Goal: Transaction & Acquisition: Purchase product/service

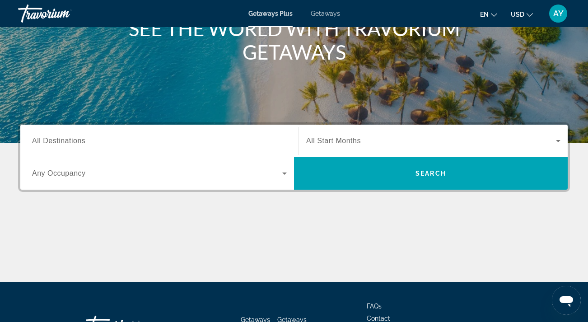
scroll to position [134, 0]
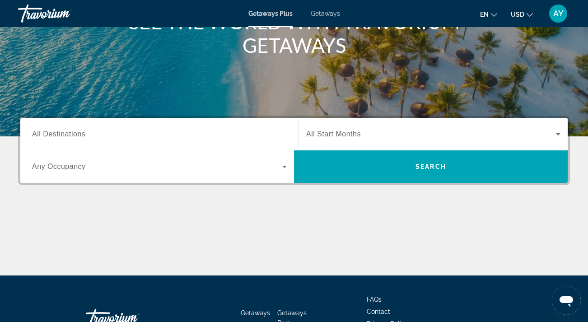
click at [81, 133] on span "All Destinations" at bounding box center [58, 134] width 53 height 8
click at [81, 133] on input "Destination All Destinations" at bounding box center [159, 134] width 255 height 11
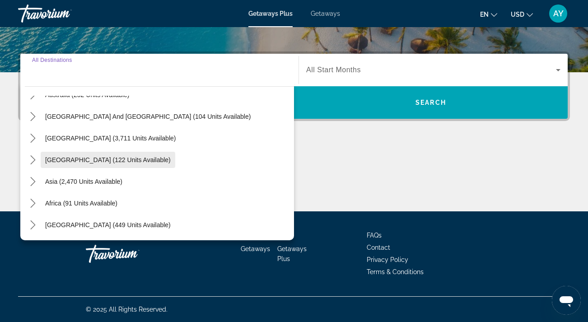
scroll to position [199, 0]
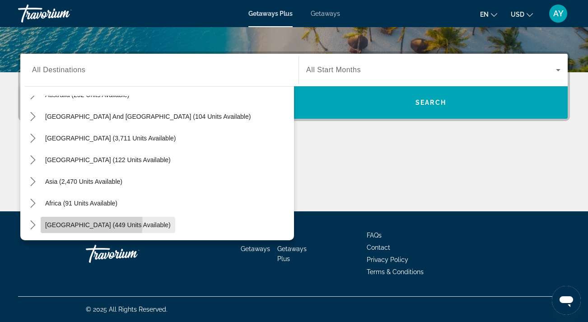
click at [83, 223] on span "Middle East (449 units available)" at bounding box center [107, 224] width 125 height 7
type input "**********"
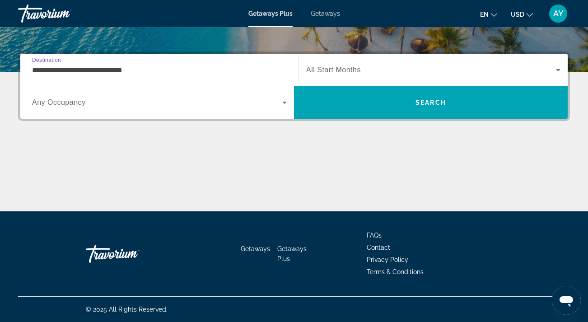
click at [82, 102] on span "Any Occupancy" at bounding box center [59, 102] width 54 height 8
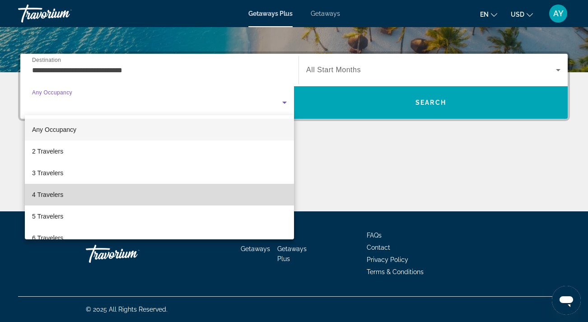
click at [63, 195] on span "4 Travelers" at bounding box center [47, 194] width 31 height 11
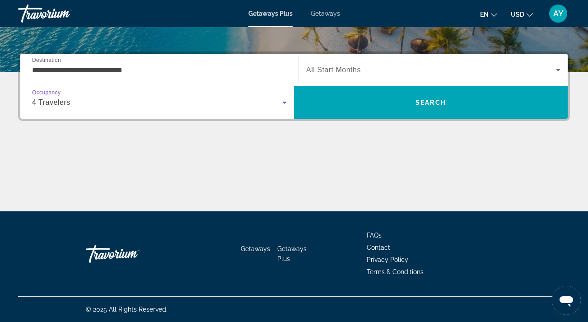
click at [559, 70] on icon "Search widget" at bounding box center [558, 70] width 5 height 2
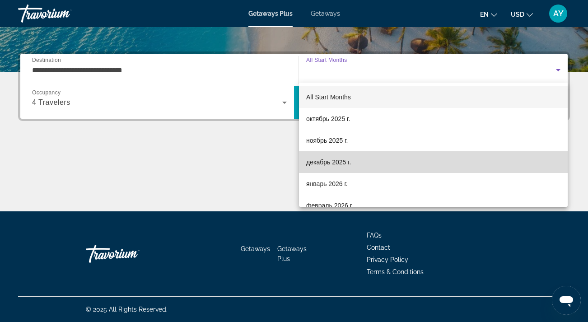
click at [334, 162] on span "декабрь 2025 г." at bounding box center [328, 162] width 45 height 11
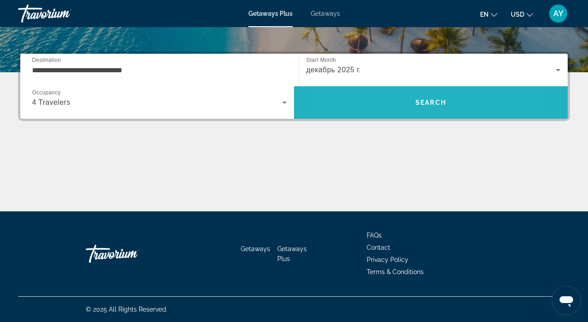
click at [384, 106] on span "Search" at bounding box center [430, 103] width 273 height 22
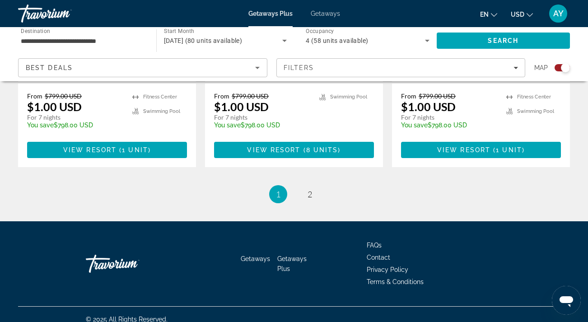
scroll to position [1477, 0]
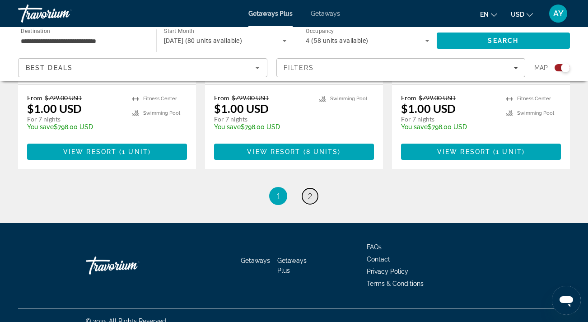
click at [311, 194] on span "2" at bounding box center [309, 196] width 5 height 10
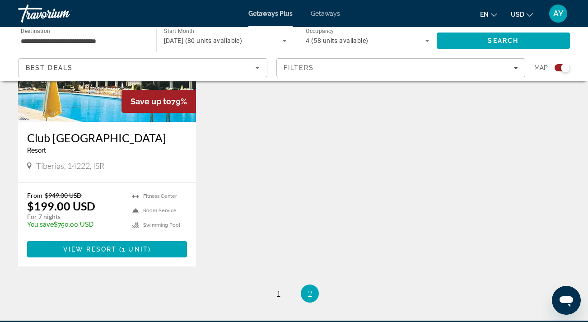
scroll to position [1394, 0]
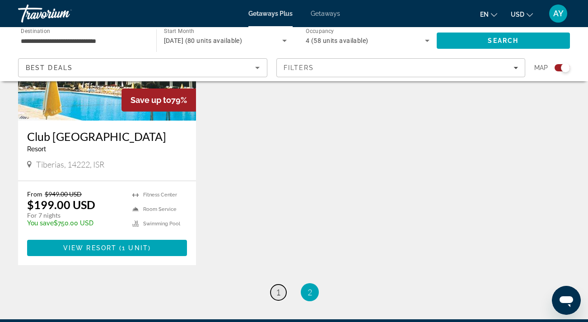
click at [280, 287] on span "1" at bounding box center [278, 292] width 5 height 10
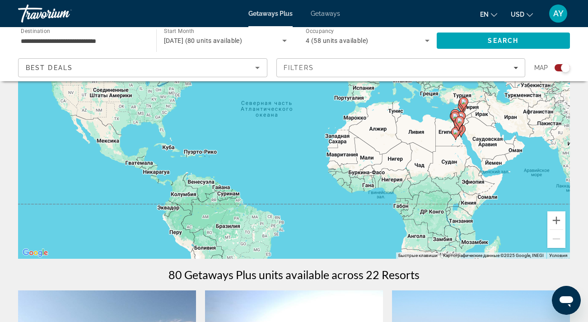
scroll to position [102, 0]
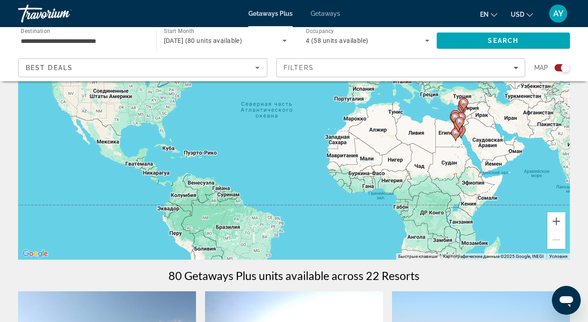
click at [460, 118] on icon "Main content" at bounding box center [459, 123] width 8 height 12
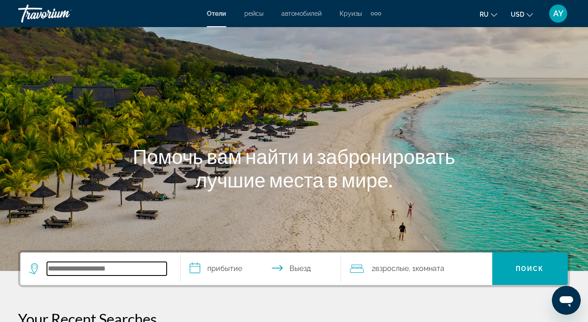
click at [78, 271] on input "Search hotel destination" at bounding box center [107, 269] width 120 height 14
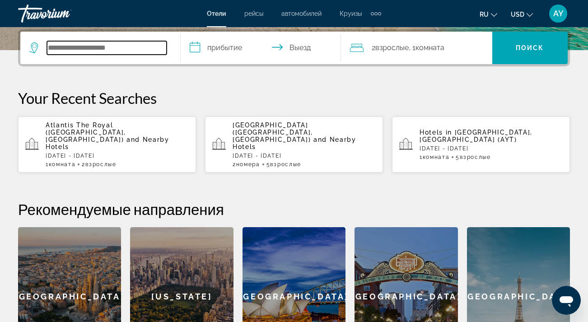
type input "*"
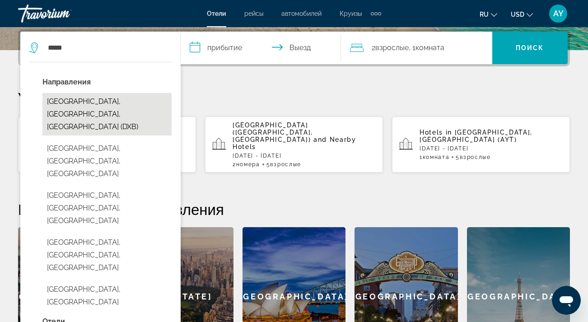
click at [81, 106] on button "[GEOGRAPHIC_DATA], [GEOGRAPHIC_DATA], [GEOGRAPHIC_DATA] (DXB)" at bounding box center [106, 114] width 129 height 42
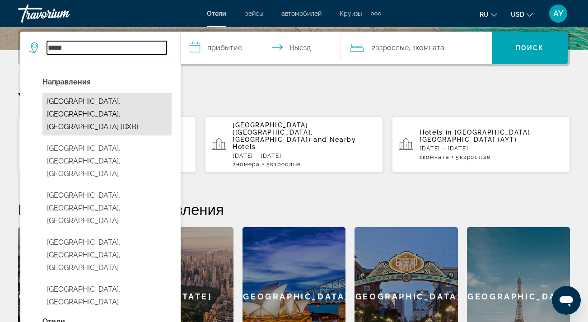
type input "**********"
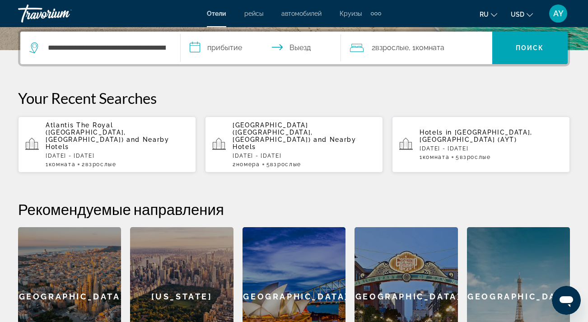
click at [197, 46] on input "**********" at bounding box center [263, 49] width 164 height 35
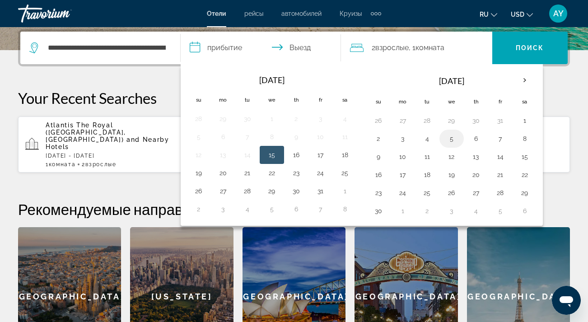
click at [455, 141] on button "5" at bounding box center [451, 138] width 14 height 13
click at [405, 141] on button "3" at bounding box center [402, 138] width 14 height 13
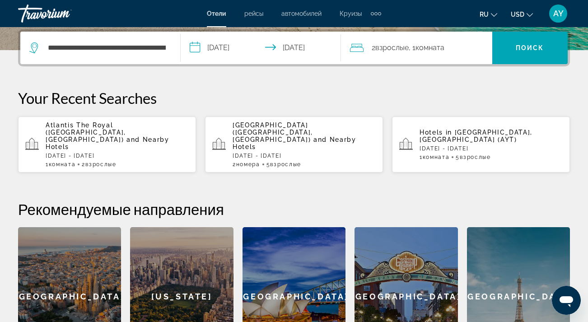
click at [295, 46] on input "**********" at bounding box center [263, 49] width 164 height 35
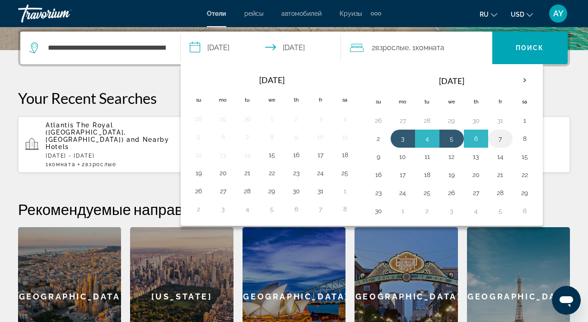
click at [504, 139] on button "7" at bounding box center [500, 138] width 14 height 13
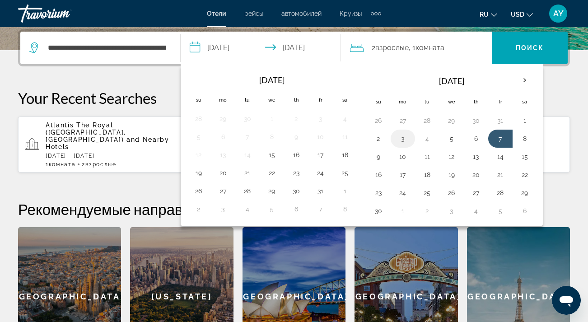
click at [409, 140] on button "3" at bounding box center [402, 138] width 14 height 13
type input "**********"
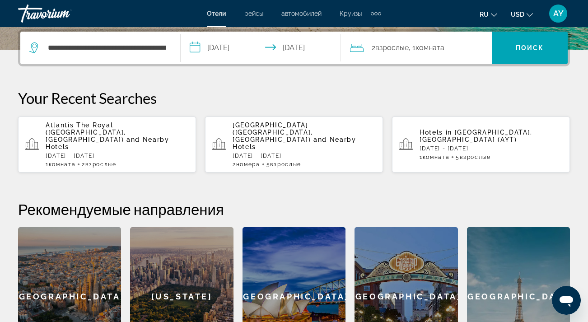
click at [288, 52] on input "**********" at bounding box center [263, 49] width 164 height 35
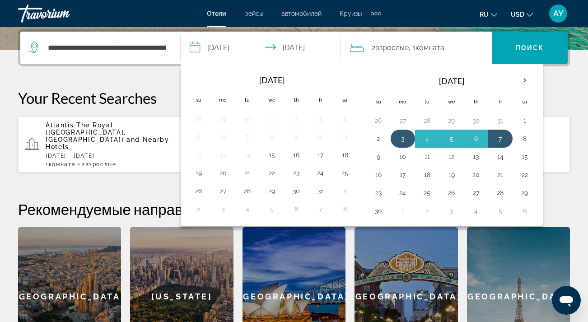
click at [401, 142] on button "3" at bounding box center [402, 138] width 14 height 13
click at [505, 140] on button "7" at bounding box center [500, 138] width 14 height 13
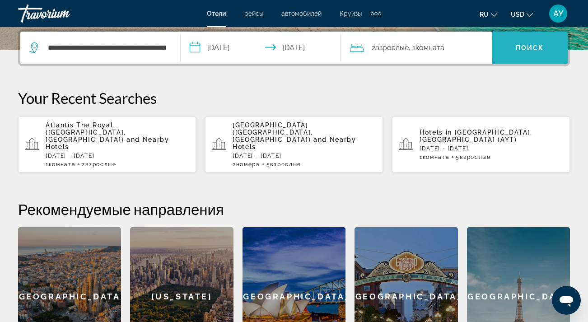
click at [532, 52] on span "Search" at bounding box center [529, 48] width 75 height 22
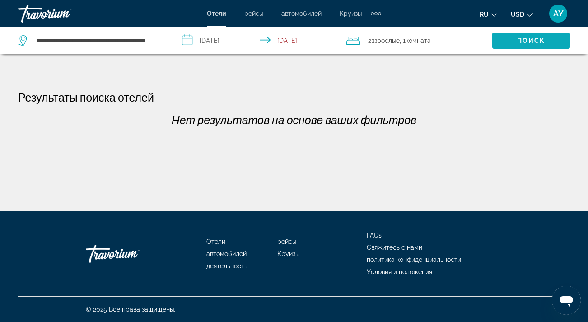
click at [530, 42] on span "Поиск" at bounding box center [531, 40] width 28 height 7
click at [529, 42] on span "Поиск" at bounding box center [531, 40] width 28 height 7
click at [190, 43] on input "**********" at bounding box center [256, 42] width 167 height 30
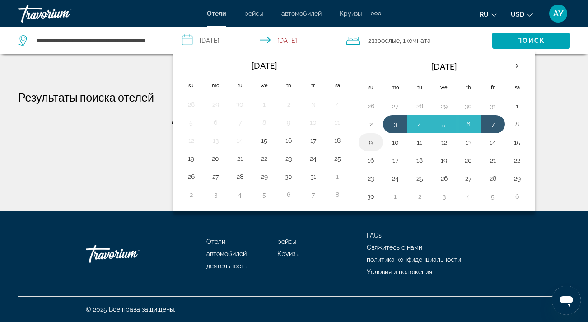
click at [373, 145] on button "9" at bounding box center [370, 142] width 14 height 13
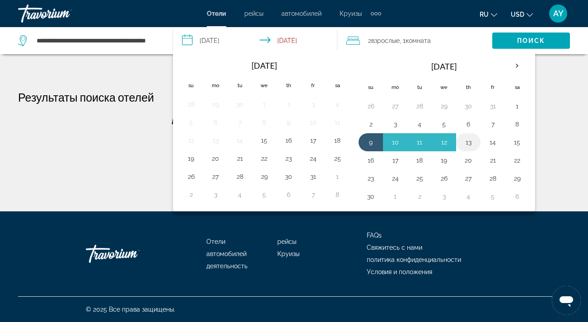
click at [470, 139] on button "13" at bounding box center [468, 142] width 14 height 13
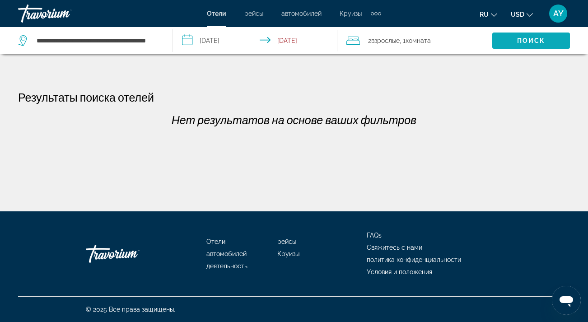
click at [535, 35] on span "Search" at bounding box center [531, 41] width 78 height 22
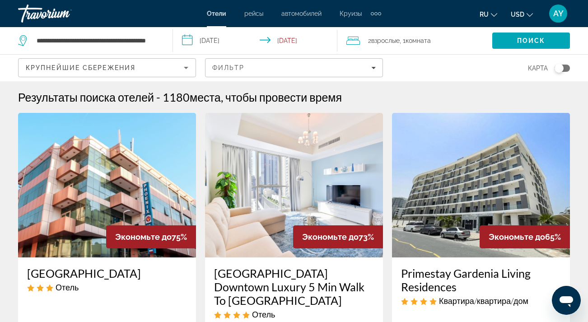
click at [255, 41] on input "**********" at bounding box center [256, 42] width 167 height 30
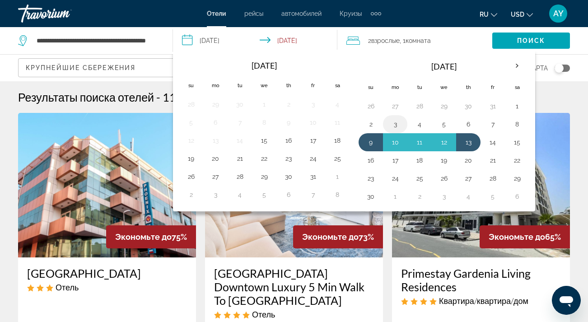
click at [396, 128] on button "3" at bounding box center [395, 124] width 14 height 13
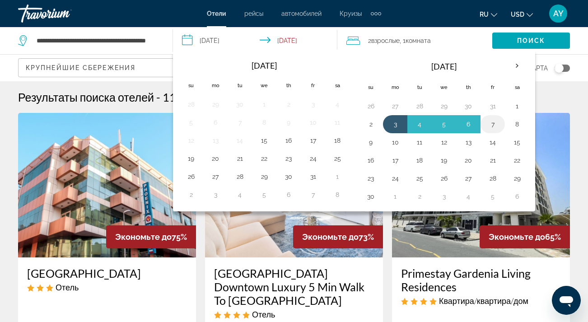
click at [493, 125] on button "7" at bounding box center [492, 124] width 14 height 13
type input "**********"
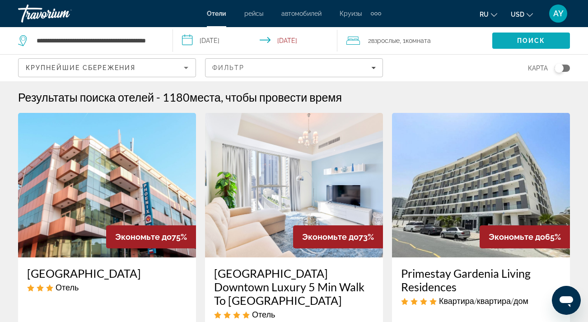
click at [525, 40] on span "Поиск" at bounding box center [531, 40] width 28 height 7
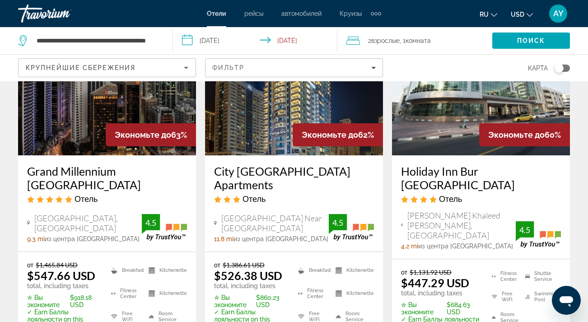
scroll to position [839, 0]
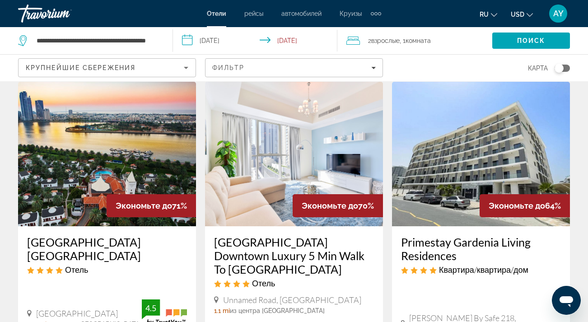
scroll to position [375, 0]
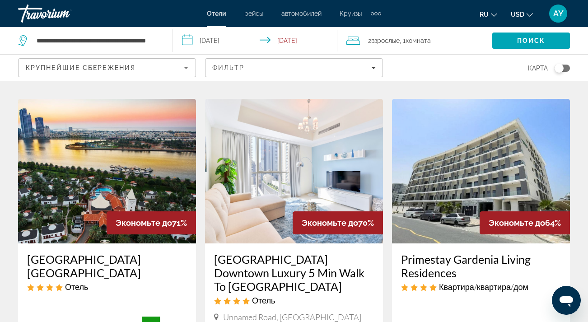
click at [124, 173] on img "Main content" at bounding box center [107, 171] width 178 height 144
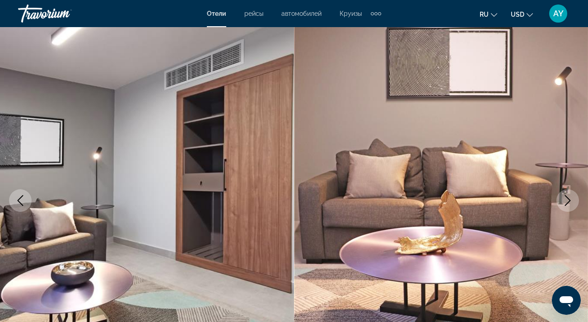
scroll to position [43, 0]
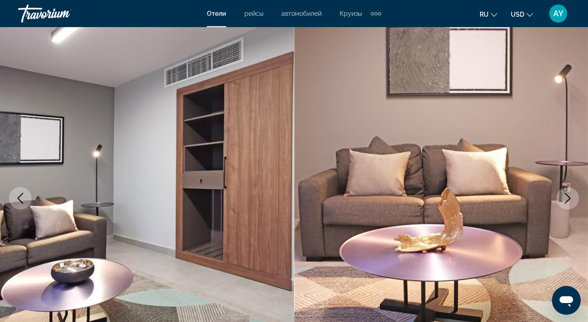
click at [566, 195] on icon "Next image" at bounding box center [567, 198] width 11 height 11
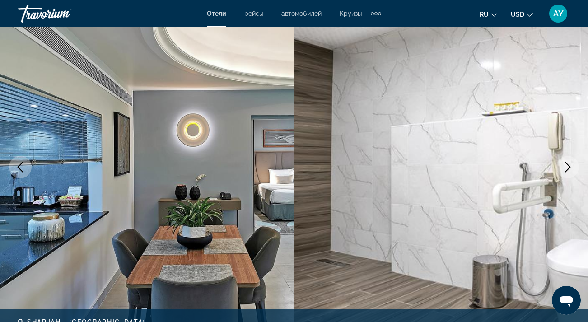
scroll to position [65, 0]
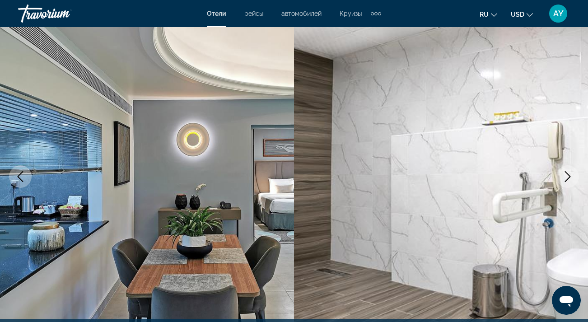
click at [569, 176] on icon "Next image" at bounding box center [568, 176] width 6 height 11
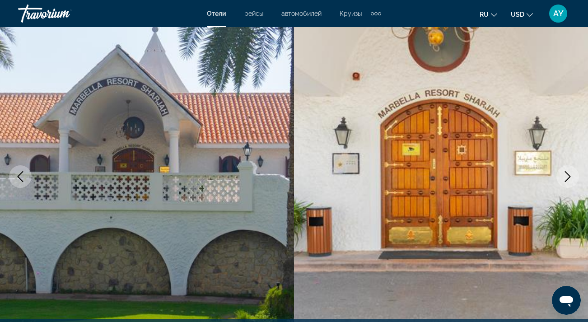
click at [569, 176] on icon "Next image" at bounding box center [568, 176] width 6 height 11
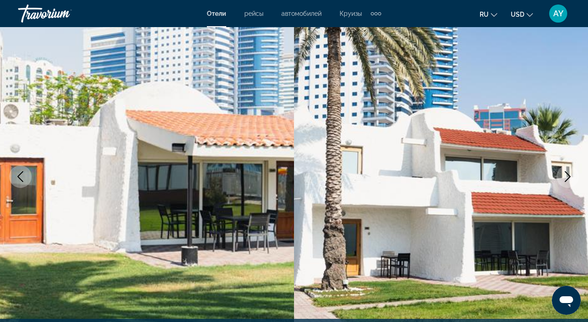
click at [569, 176] on icon "Next image" at bounding box center [568, 176] width 6 height 11
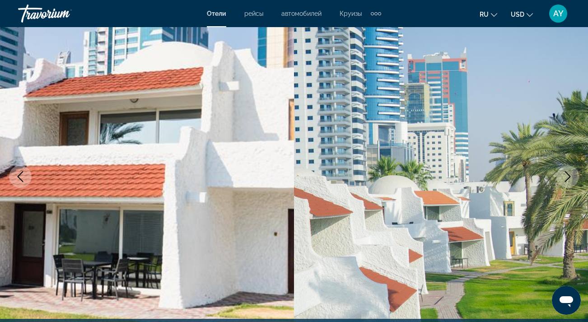
click at [569, 176] on icon "Next image" at bounding box center [568, 176] width 6 height 11
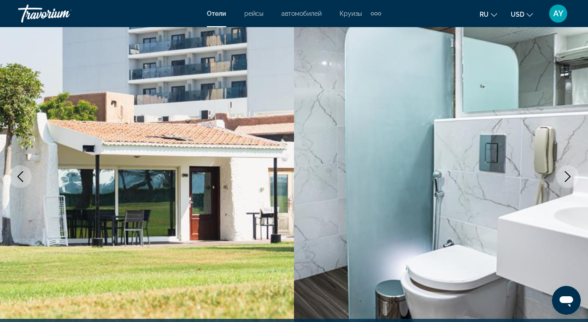
click at [569, 176] on icon "Next image" at bounding box center [568, 176] width 6 height 11
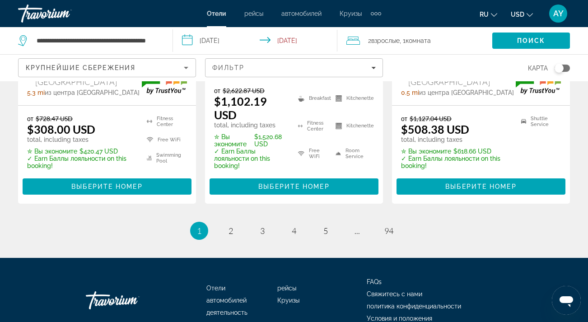
scroll to position [1401, 0]
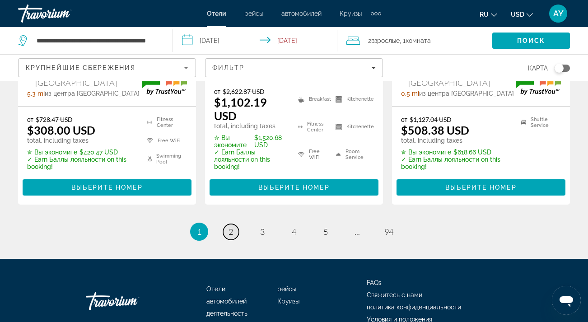
click at [231, 227] on span "2" at bounding box center [230, 232] width 5 height 10
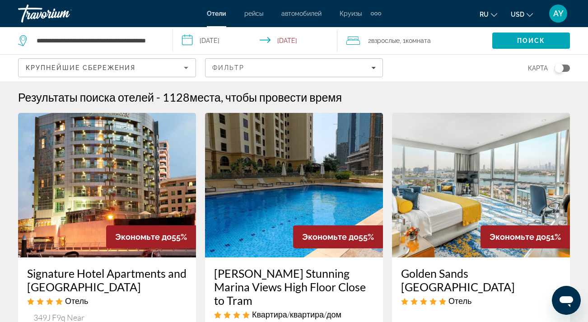
click at [486, 182] on img "Main content" at bounding box center [481, 185] width 178 height 144
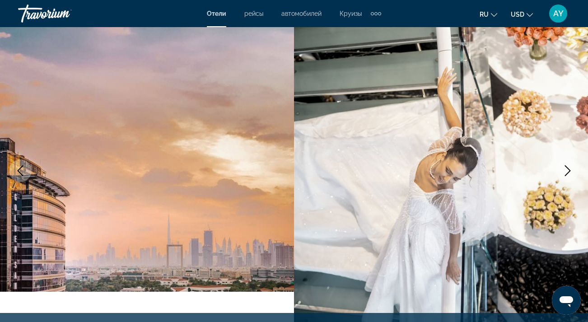
scroll to position [38, 0]
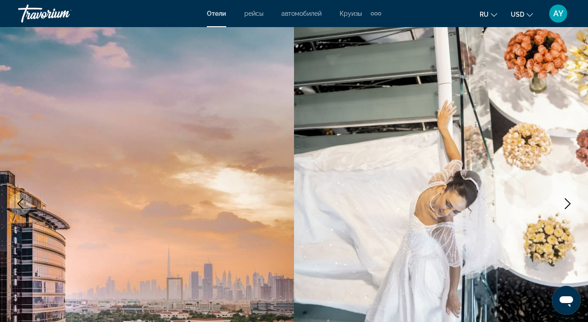
click at [567, 201] on icon "Next image" at bounding box center [568, 203] width 6 height 11
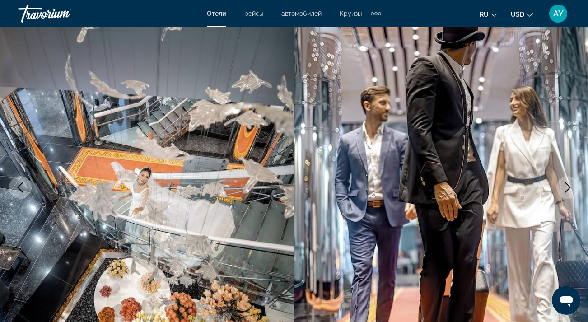
scroll to position [52, 0]
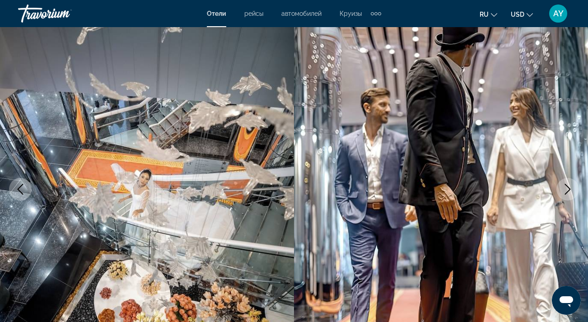
click at [567, 190] on icon "Next image" at bounding box center [567, 189] width 11 height 11
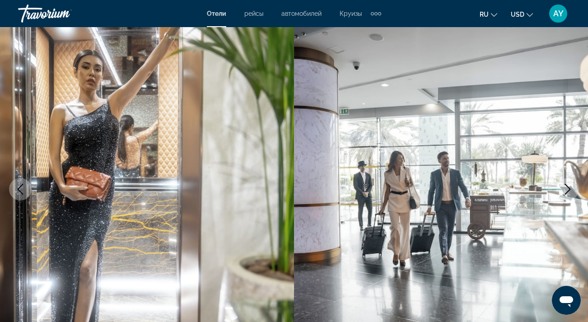
click at [567, 190] on icon "Next image" at bounding box center [567, 189] width 11 height 11
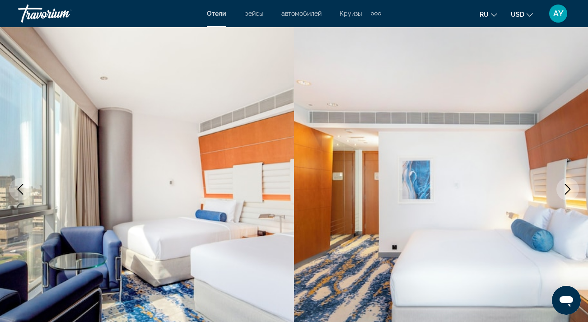
click at [569, 187] on icon "Next image" at bounding box center [568, 189] width 6 height 11
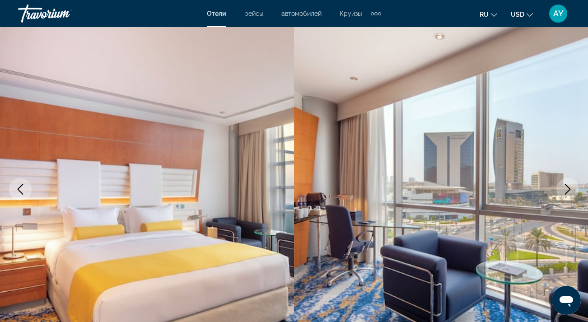
click at [569, 188] on icon "Next image" at bounding box center [568, 189] width 6 height 11
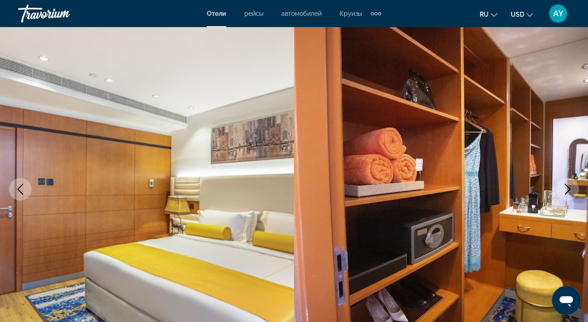
click at [569, 188] on icon "Next image" at bounding box center [568, 189] width 6 height 11
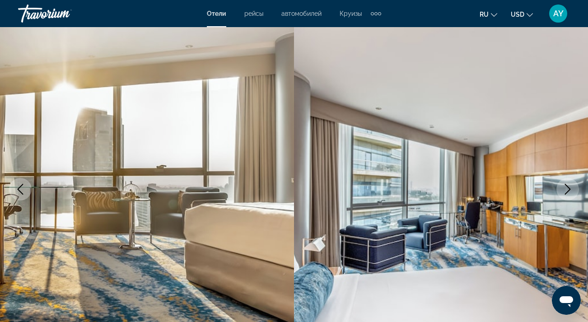
click at [569, 189] on icon "Next image" at bounding box center [567, 189] width 11 height 11
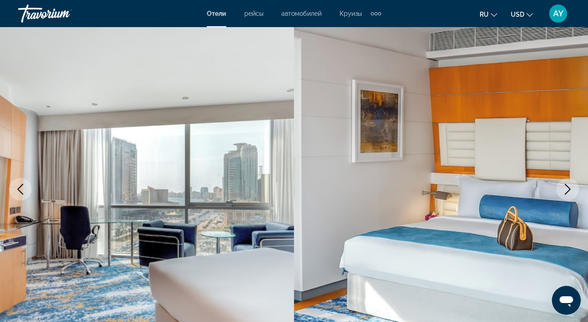
click at [569, 189] on icon "Next image" at bounding box center [567, 189] width 11 height 11
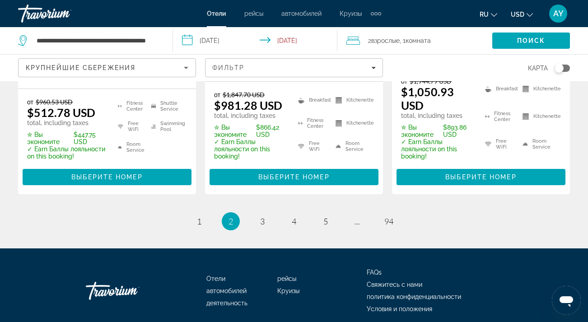
scroll to position [1416, 0]
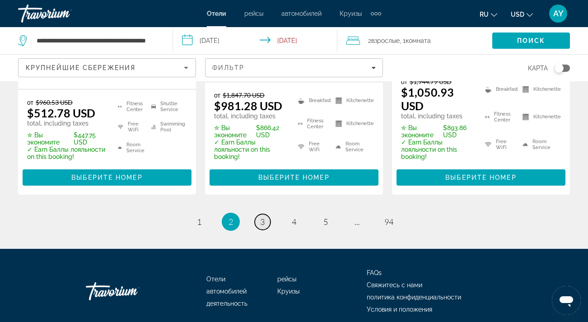
click at [263, 217] on span "3" at bounding box center [262, 222] width 5 height 10
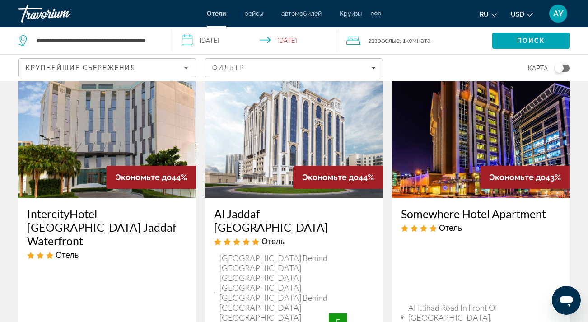
scroll to position [432, 0]
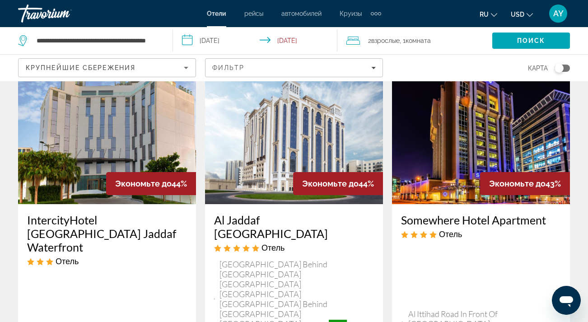
click at [457, 143] on img "Main content" at bounding box center [481, 132] width 178 height 144
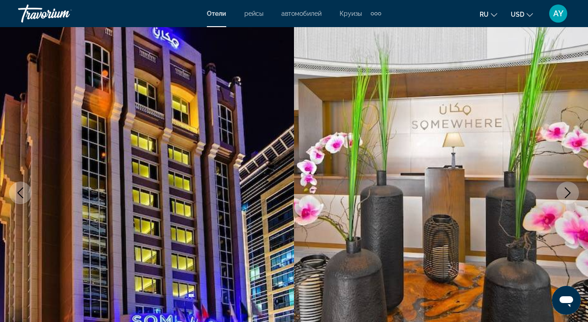
scroll to position [51, 0]
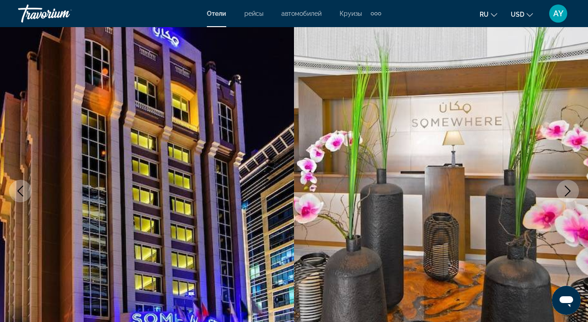
click at [571, 190] on icon "Next image" at bounding box center [567, 190] width 11 height 11
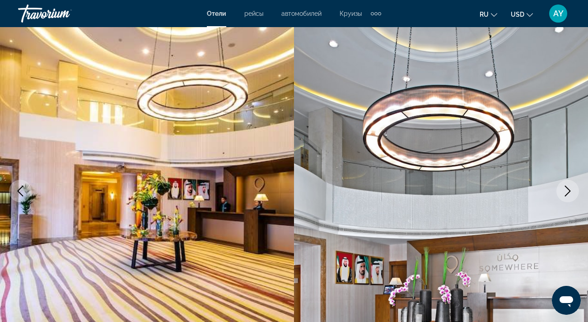
click at [571, 190] on icon "Next image" at bounding box center [567, 190] width 11 height 11
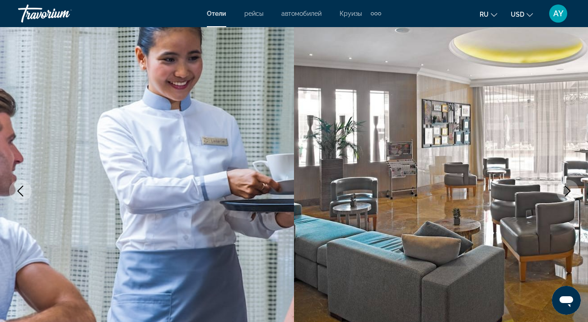
click at [571, 190] on icon "Next image" at bounding box center [567, 190] width 11 height 11
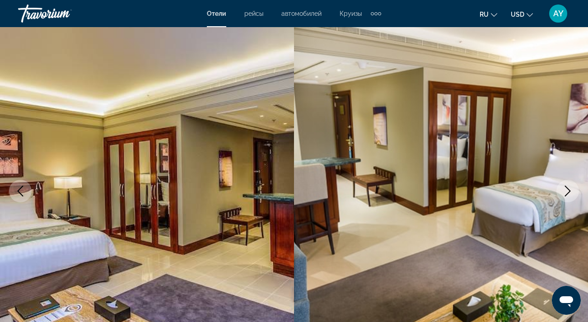
click at [571, 190] on icon "Next image" at bounding box center [567, 190] width 11 height 11
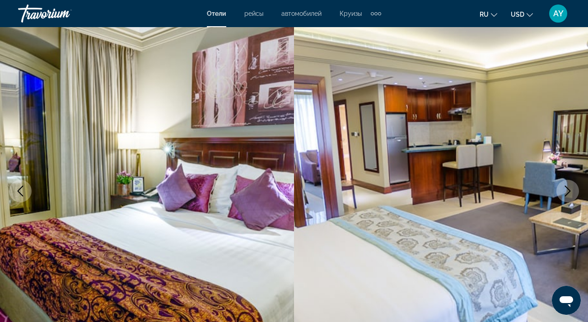
click at [571, 190] on icon "Next image" at bounding box center [567, 190] width 11 height 11
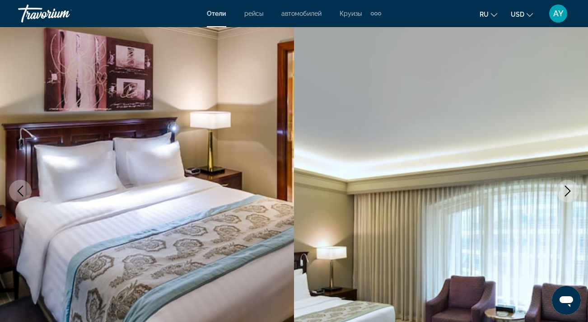
click at [571, 190] on icon "Next image" at bounding box center [567, 190] width 11 height 11
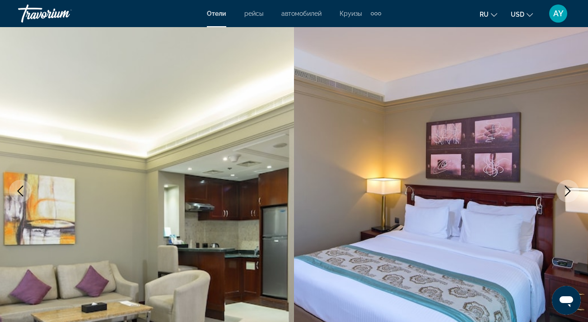
click at [571, 190] on icon "Next image" at bounding box center [567, 190] width 11 height 11
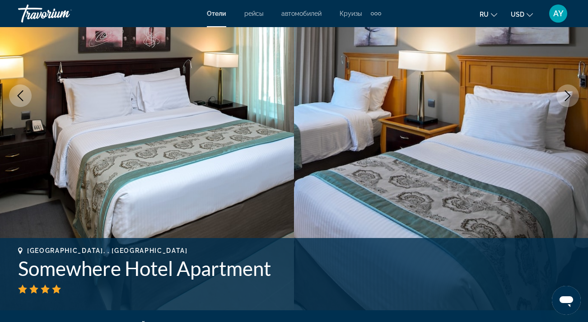
scroll to position [155, 0]
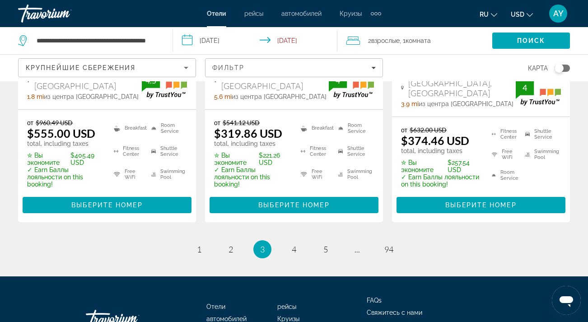
scroll to position [1406, 0]
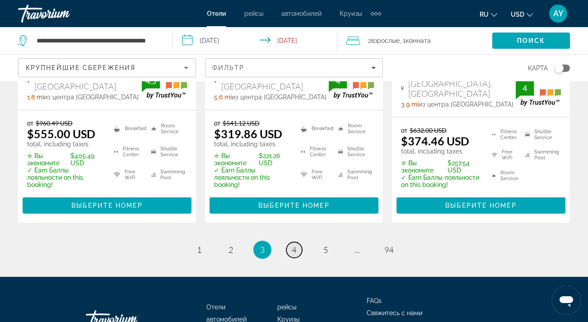
click at [295, 245] on span "4" at bounding box center [294, 250] width 5 height 10
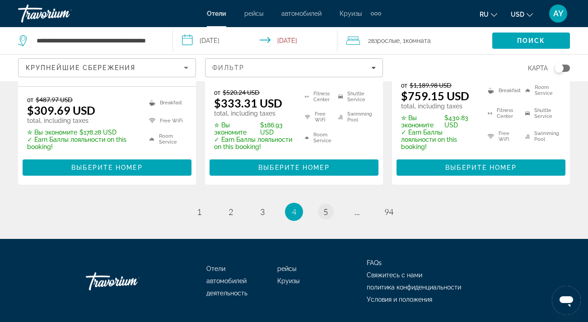
scroll to position [1392, 0]
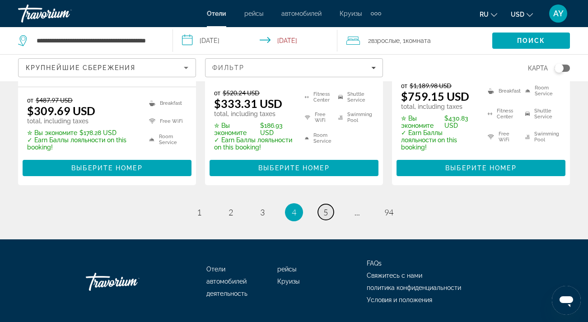
click at [329, 204] on link "page 5" at bounding box center [326, 212] width 16 height 16
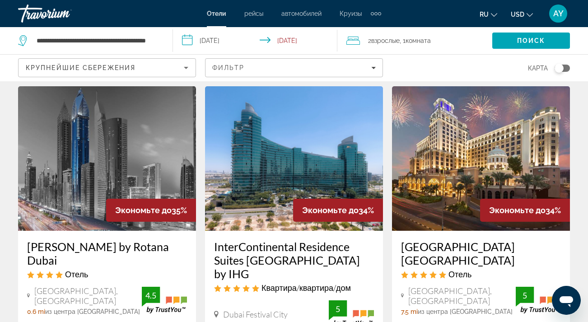
scroll to position [406, 0]
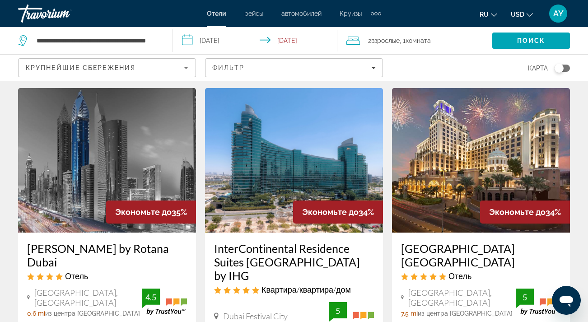
click at [84, 153] on img "Main content" at bounding box center [107, 160] width 178 height 144
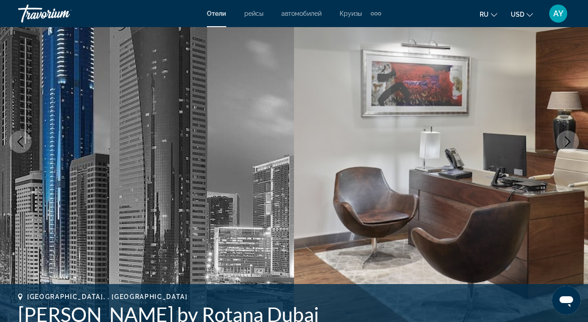
scroll to position [90, 0]
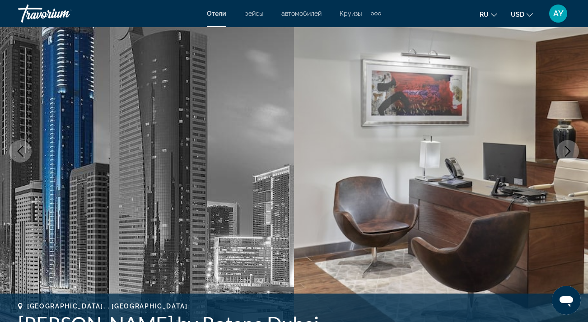
click at [568, 146] on icon "Next image" at bounding box center [567, 151] width 11 height 11
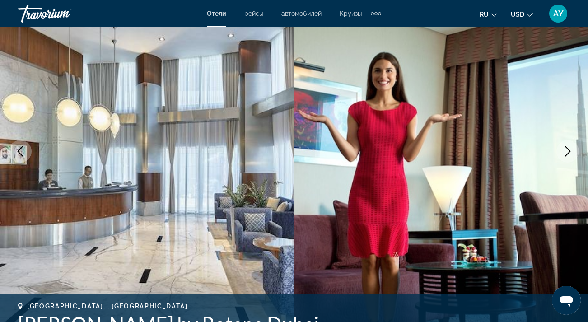
click at [568, 147] on icon "Next image" at bounding box center [567, 151] width 11 height 11
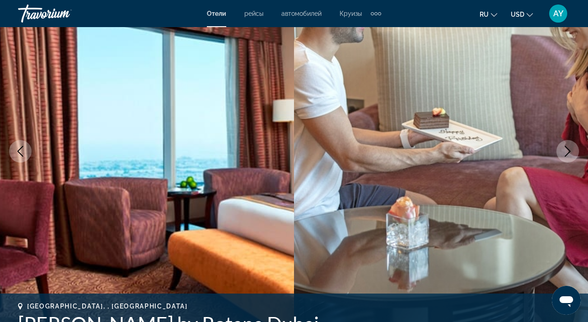
click at [568, 148] on icon "Next image" at bounding box center [567, 151] width 11 height 11
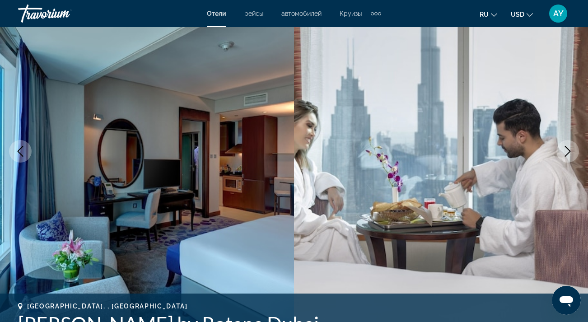
click at [568, 148] on icon "Next image" at bounding box center [567, 151] width 11 height 11
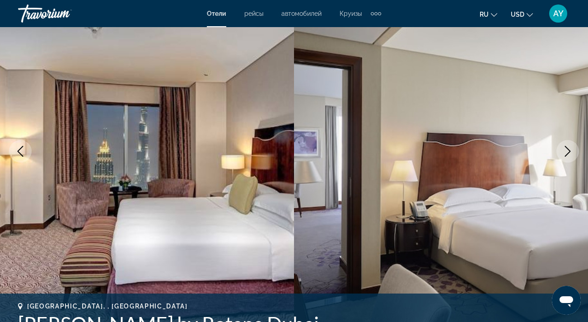
click at [568, 148] on icon "Next image" at bounding box center [567, 151] width 11 height 11
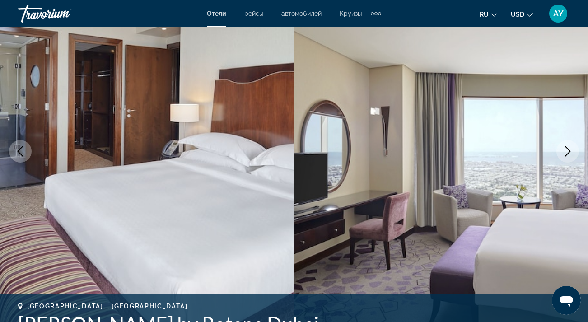
click at [568, 148] on icon "Next image" at bounding box center [567, 151] width 11 height 11
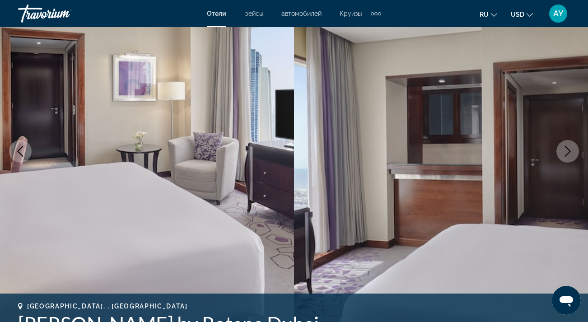
click at [568, 148] on icon "Next image" at bounding box center [568, 151] width 6 height 11
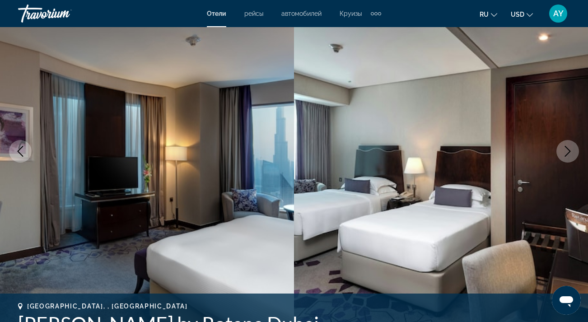
click at [568, 149] on icon "Next image" at bounding box center [568, 151] width 6 height 11
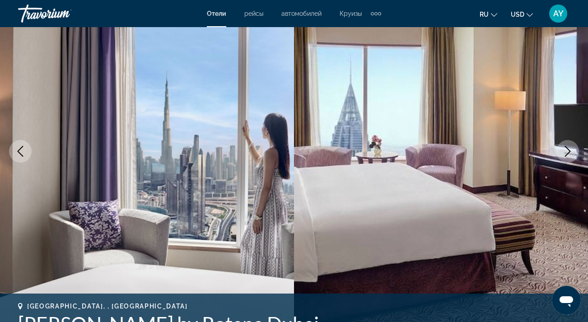
click at [568, 150] on icon "Next image" at bounding box center [567, 151] width 11 height 11
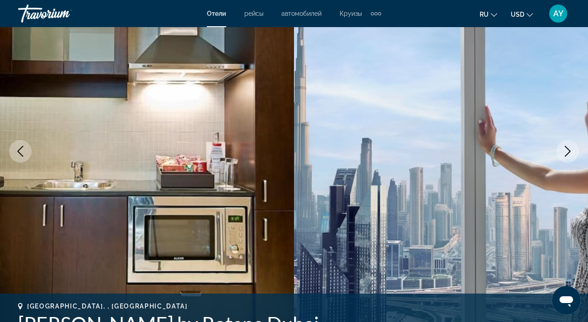
click at [568, 150] on icon "Next image" at bounding box center [567, 151] width 11 height 11
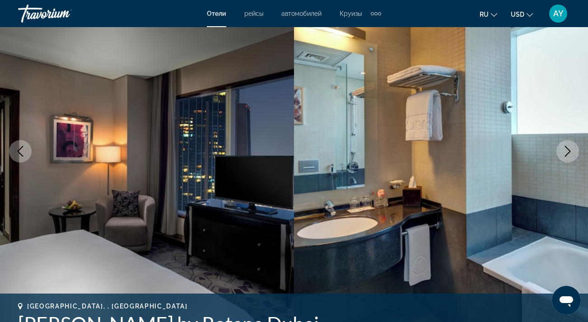
click at [568, 151] on icon "Next image" at bounding box center [567, 151] width 11 height 11
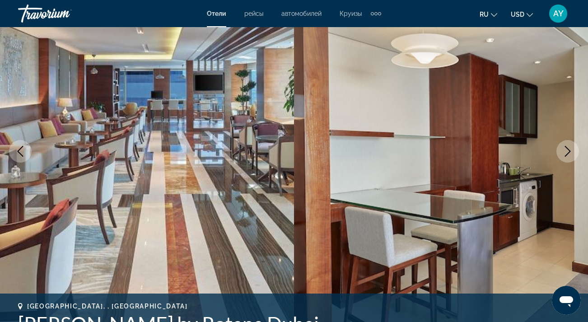
click at [568, 151] on icon "Next image" at bounding box center [567, 151] width 11 height 11
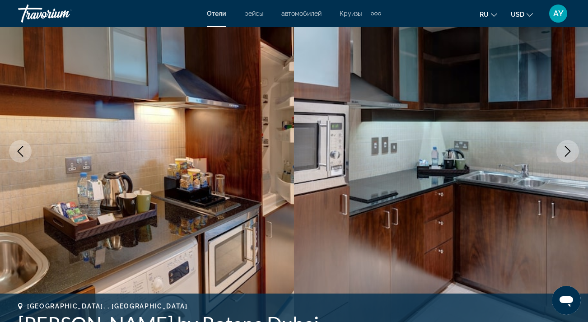
click at [568, 151] on icon "Next image" at bounding box center [567, 151] width 11 height 11
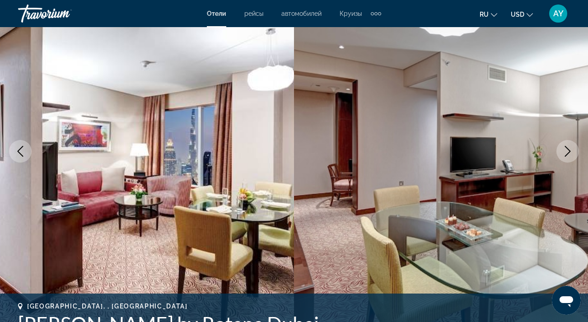
click at [568, 152] on icon "Next image" at bounding box center [567, 151] width 11 height 11
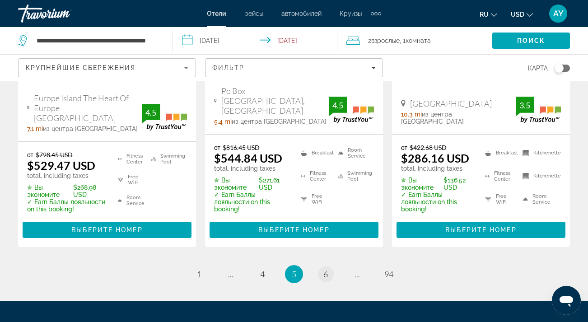
scroll to position [1391, 0]
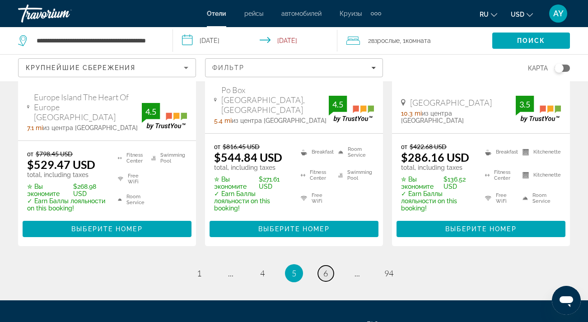
click at [324, 268] on span "6" at bounding box center [325, 273] width 5 height 10
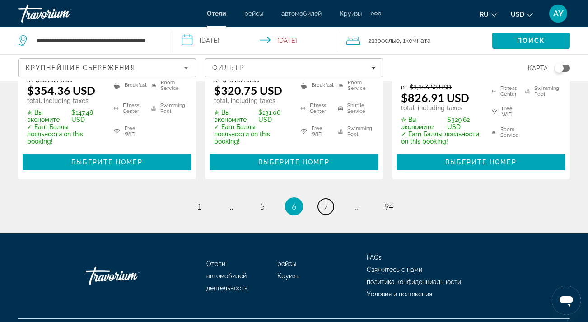
scroll to position [1400, 0]
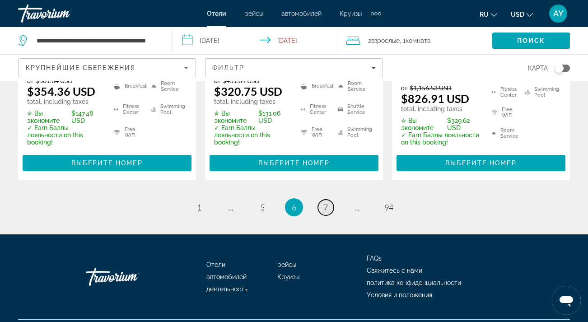
click at [327, 202] on span "7" at bounding box center [325, 207] width 5 height 10
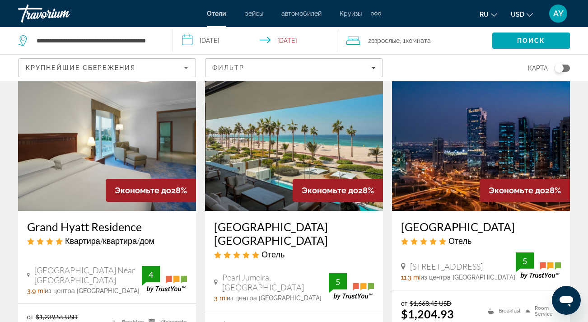
scroll to position [805, 0]
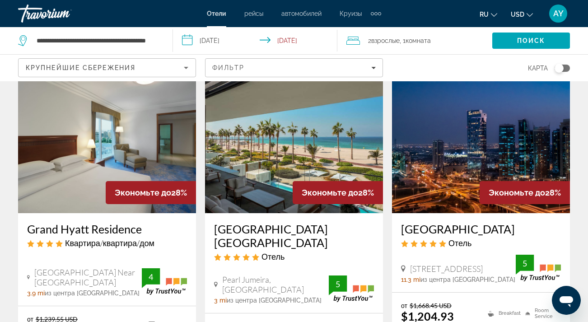
click at [320, 132] on img "Main content" at bounding box center [294, 141] width 178 height 144
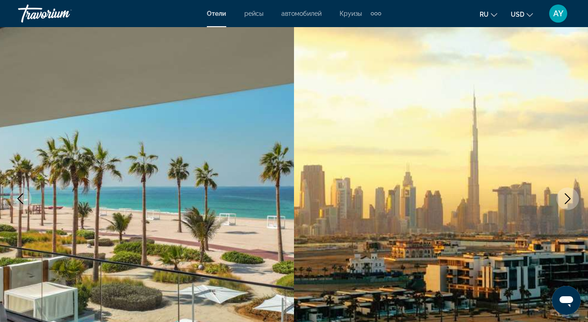
scroll to position [57, 0]
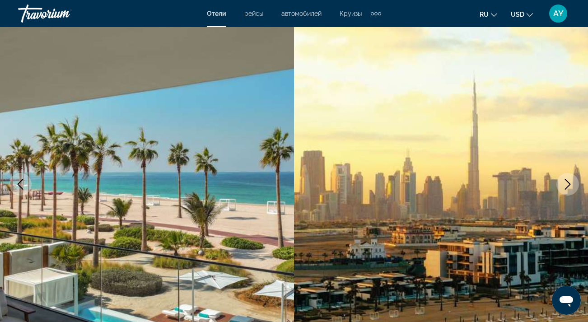
click at [569, 183] on icon "Next image" at bounding box center [568, 184] width 6 height 11
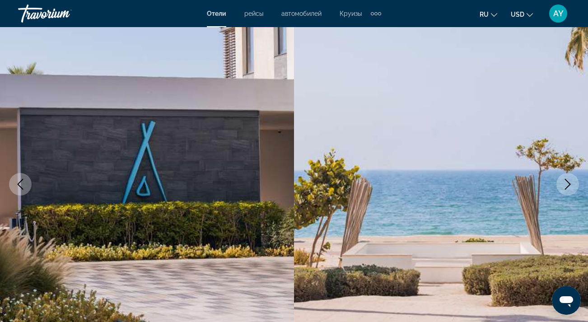
click at [569, 184] on icon "Next image" at bounding box center [568, 184] width 6 height 11
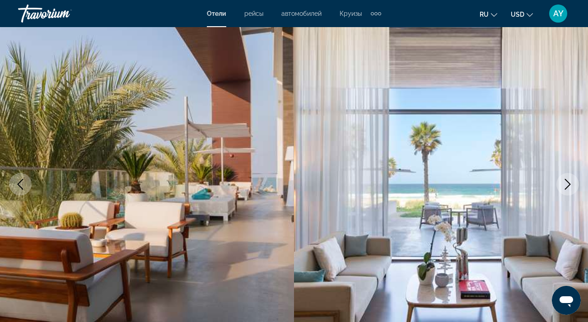
click at [569, 184] on icon "Next image" at bounding box center [568, 184] width 6 height 11
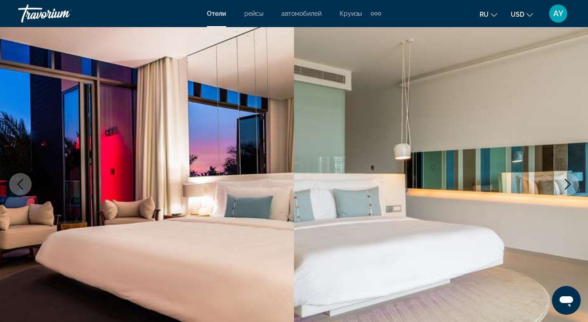
click at [569, 184] on icon "Next image" at bounding box center [568, 184] width 6 height 11
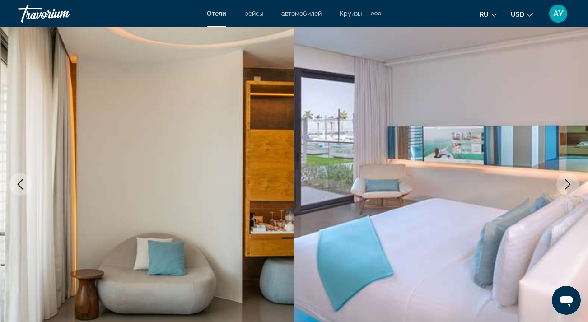
click at [569, 184] on icon "Next image" at bounding box center [568, 184] width 6 height 11
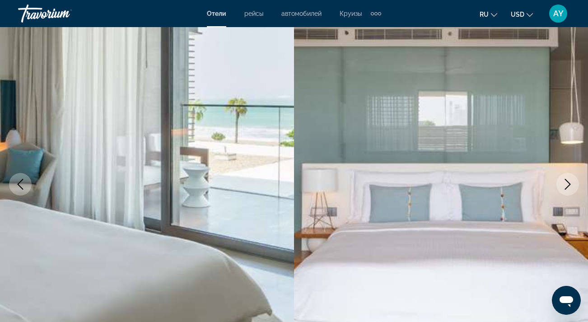
click at [569, 184] on icon "Next image" at bounding box center [568, 184] width 6 height 11
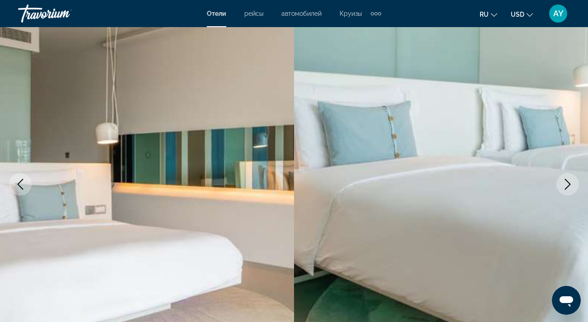
click at [569, 184] on icon "Next image" at bounding box center [568, 184] width 6 height 11
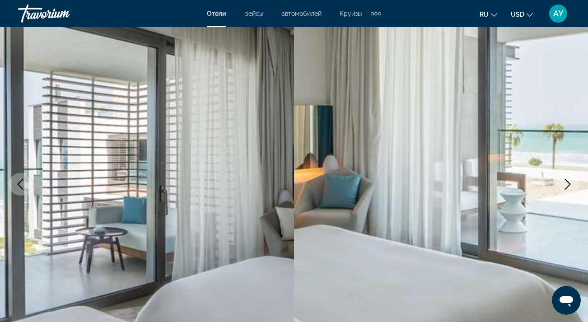
click at [569, 184] on icon "Next image" at bounding box center [568, 184] width 6 height 11
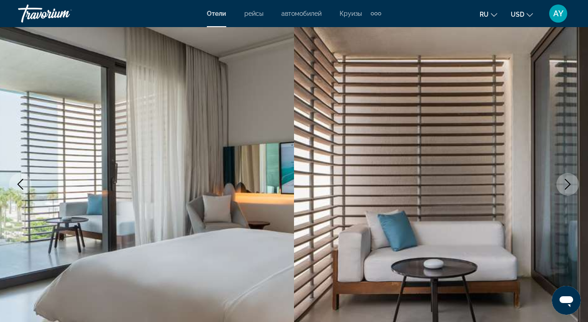
click at [569, 184] on icon "Next image" at bounding box center [568, 184] width 6 height 11
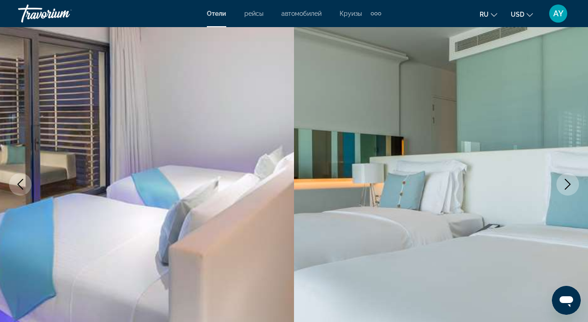
click at [569, 184] on icon "Next image" at bounding box center [568, 184] width 6 height 11
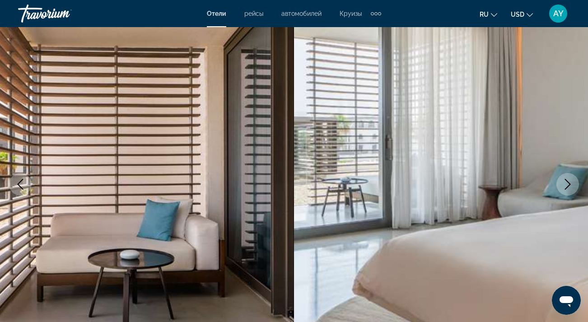
click at [569, 184] on icon "Next image" at bounding box center [568, 184] width 6 height 11
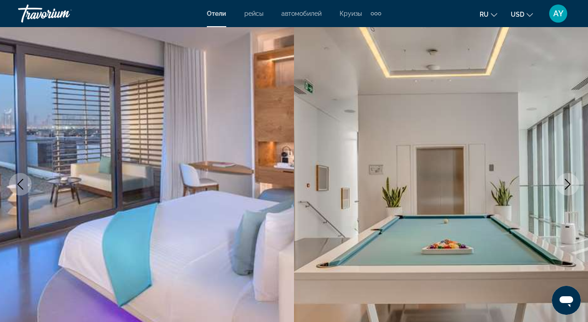
click at [569, 184] on icon "Next image" at bounding box center [568, 184] width 6 height 11
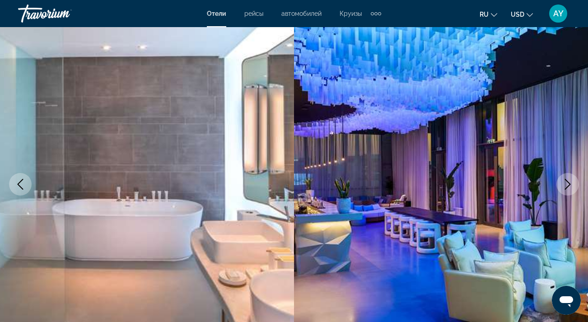
click at [569, 184] on icon "Next image" at bounding box center [568, 184] width 6 height 11
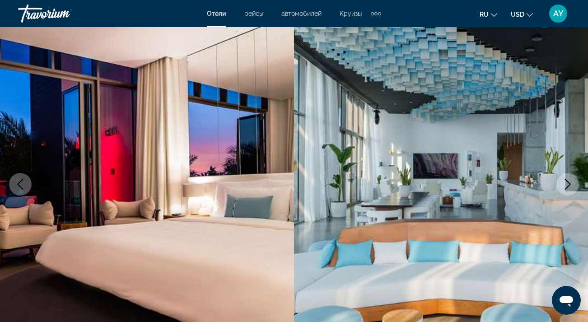
click at [569, 184] on icon "Next image" at bounding box center [568, 184] width 6 height 11
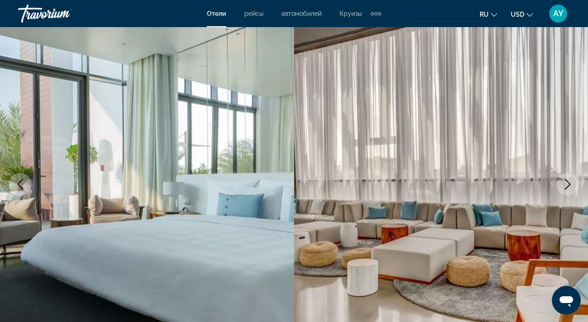
click at [569, 183] on icon "Next image" at bounding box center [568, 184] width 6 height 11
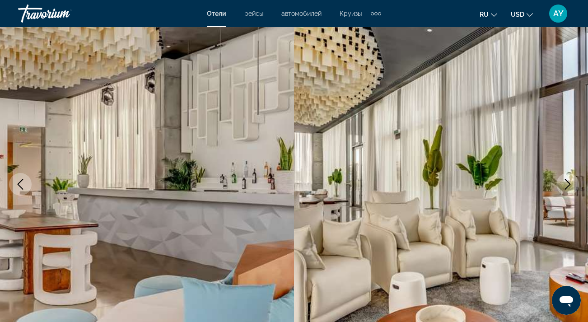
click at [569, 183] on icon "Next image" at bounding box center [568, 184] width 6 height 11
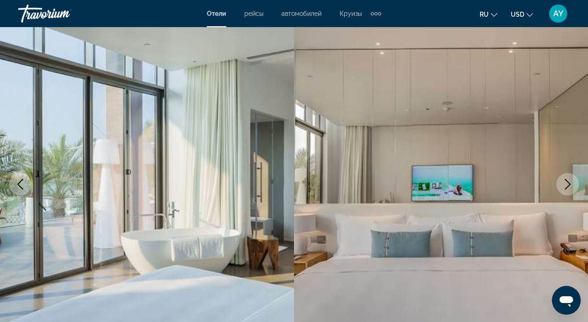
click at [569, 183] on icon "Next image" at bounding box center [568, 184] width 6 height 11
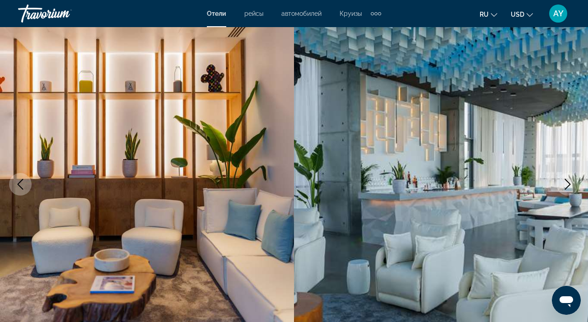
click at [569, 183] on icon "Next image" at bounding box center [568, 184] width 6 height 11
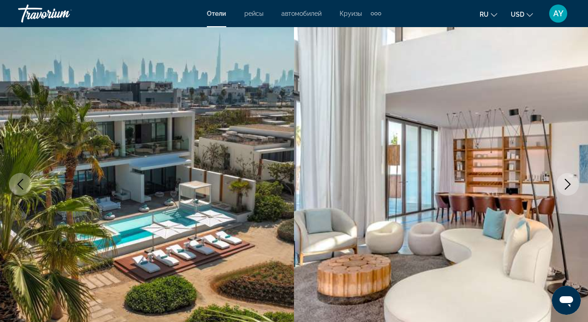
click at [569, 183] on icon "Next image" at bounding box center [568, 184] width 6 height 11
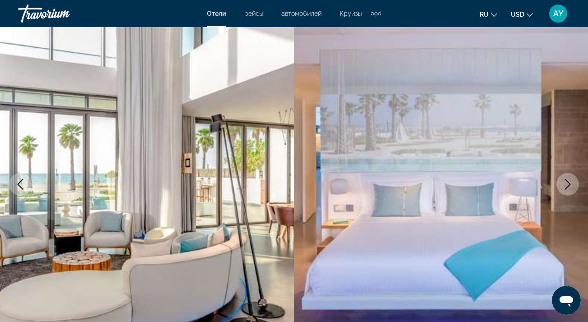
click at [569, 183] on icon "Next image" at bounding box center [568, 184] width 6 height 11
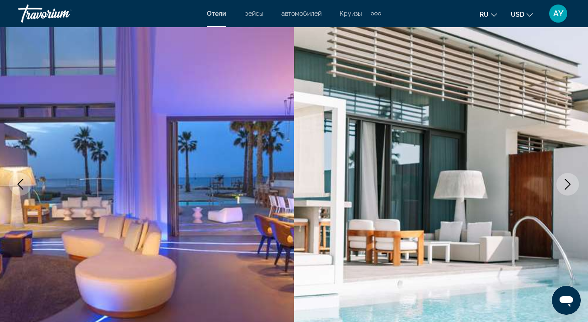
click at [569, 184] on icon "Next image" at bounding box center [568, 184] width 6 height 11
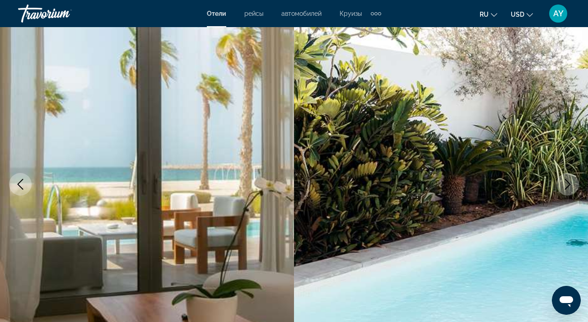
click at [569, 184] on icon "Next image" at bounding box center [568, 184] width 6 height 11
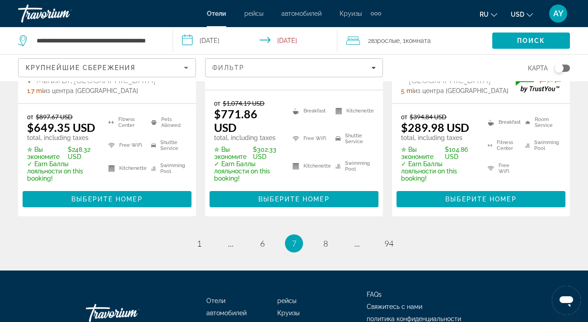
scroll to position [1402, 0]
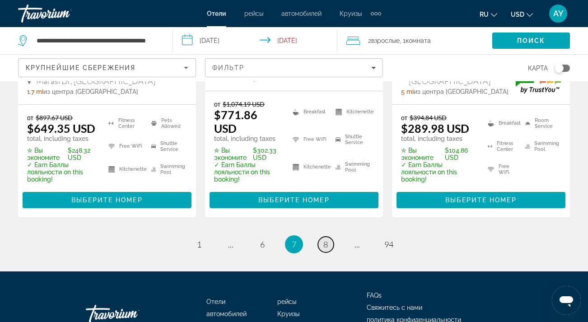
click at [326, 239] on span "8" at bounding box center [325, 244] width 5 height 10
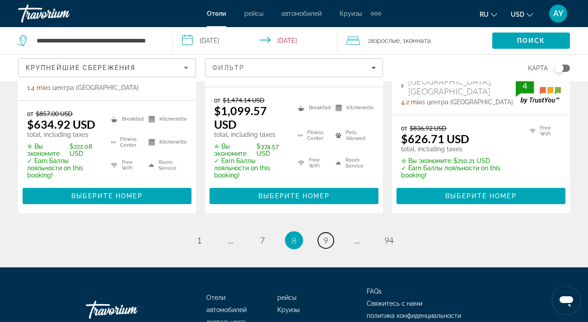
scroll to position [1432, 0]
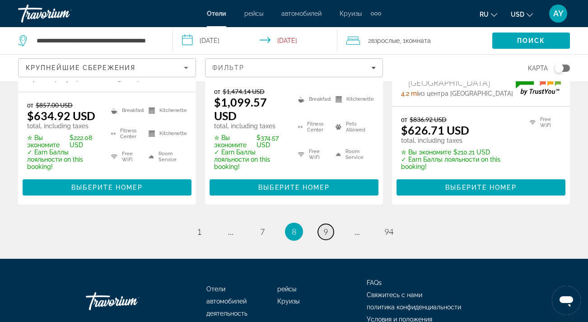
click at [324, 227] on span "9" at bounding box center [325, 232] width 5 height 10
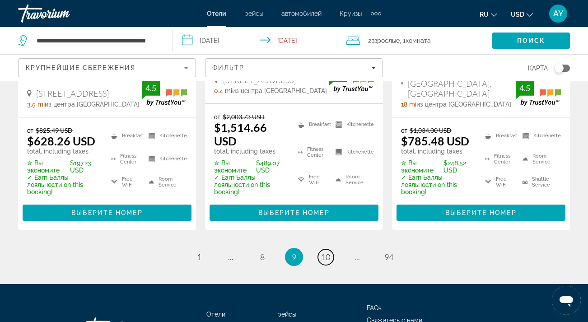
scroll to position [1446, 0]
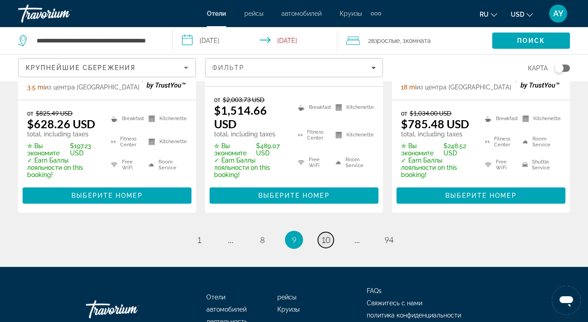
click at [324, 232] on link "page 10" at bounding box center [326, 240] width 16 height 16
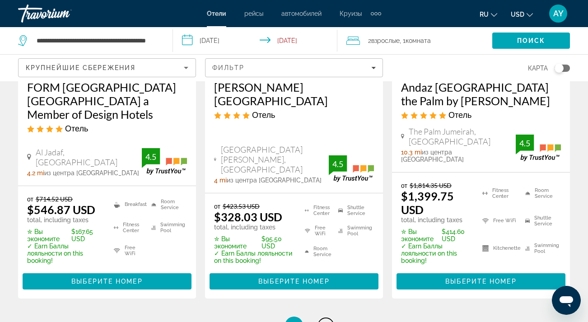
scroll to position [1302, 0]
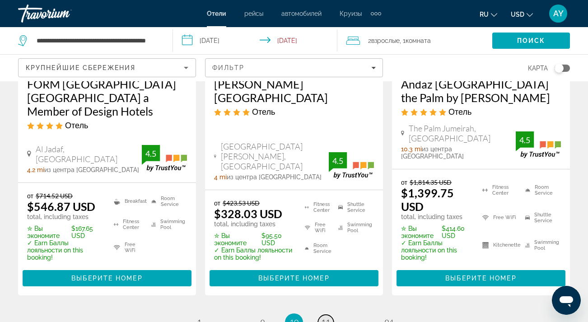
click at [326, 317] on span "11" at bounding box center [325, 322] width 9 height 10
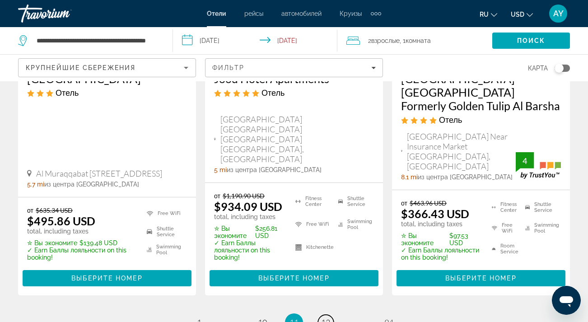
scroll to position [1358, 0]
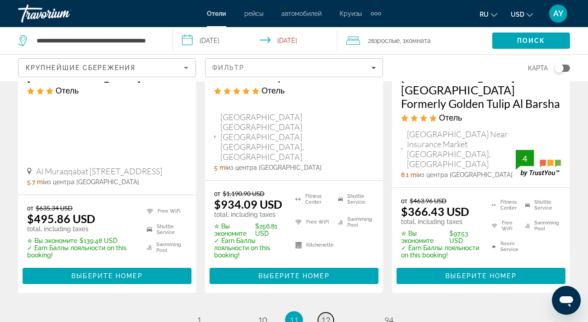
click at [324, 315] on span "12" at bounding box center [325, 320] width 9 height 10
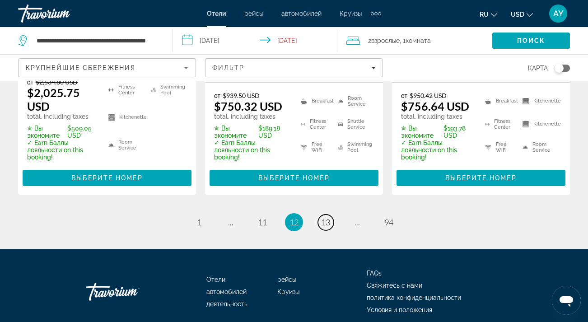
scroll to position [1404, 0]
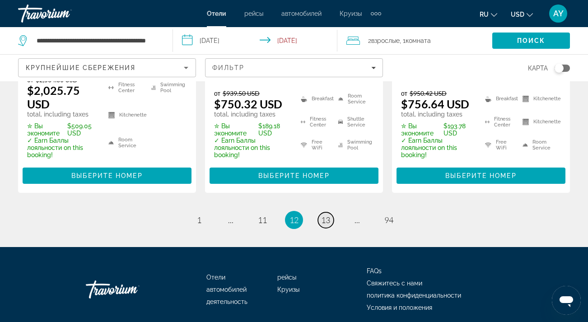
click at [324, 215] on span "13" at bounding box center [325, 220] width 9 height 10
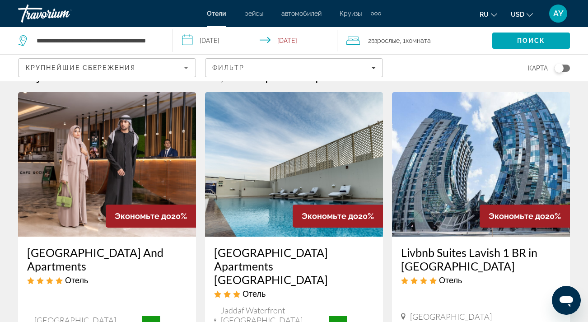
scroll to position [20, 0]
click at [502, 150] on img "Main content" at bounding box center [481, 165] width 178 height 144
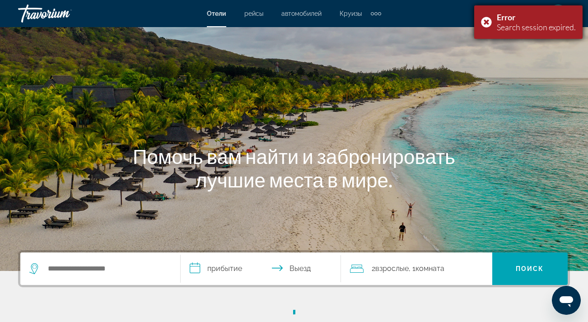
click at [486, 16] on div "Error Search session expired." at bounding box center [528, 21] width 108 height 33
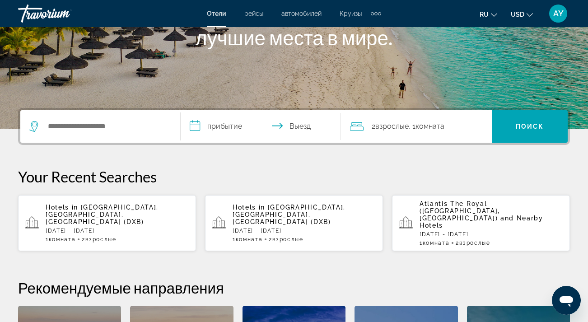
scroll to position [165, 0]
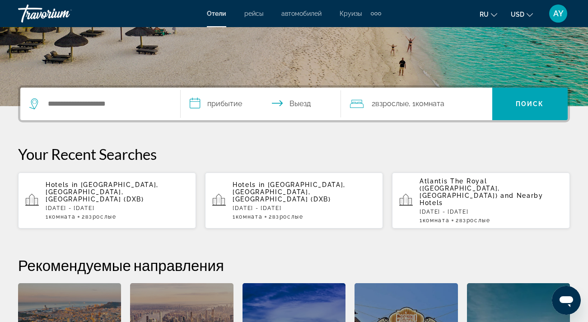
click at [163, 189] on p "Hotels in [GEOGRAPHIC_DATA], [GEOGRAPHIC_DATA], [GEOGRAPHIC_DATA] (DXB)" at bounding box center [117, 192] width 143 height 22
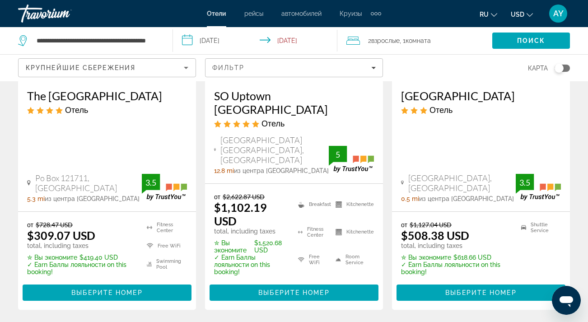
scroll to position [1300, 0]
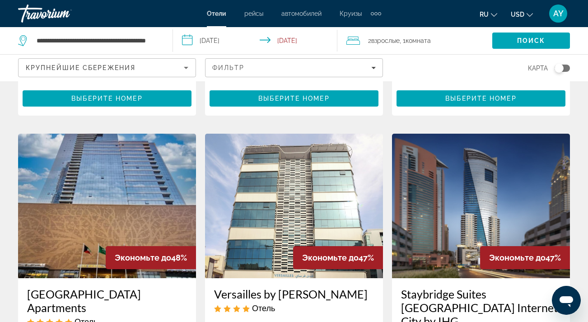
scroll to position [720, 0]
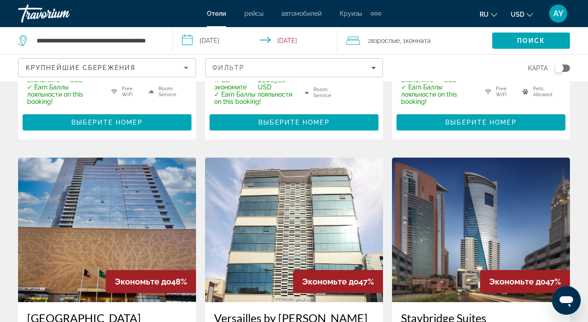
click at [150, 200] on img "Main content" at bounding box center [107, 230] width 178 height 144
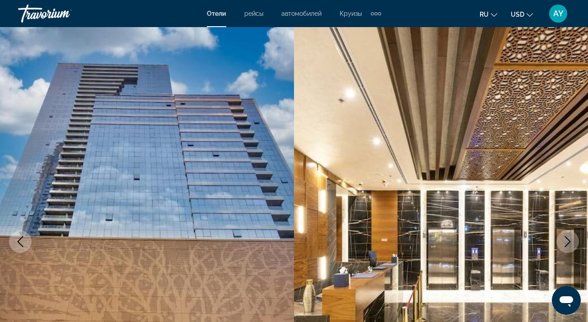
click at [570, 239] on icon "Next image" at bounding box center [567, 241] width 11 height 11
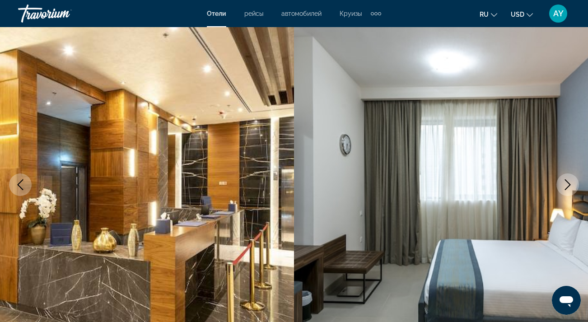
scroll to position [65, 0]
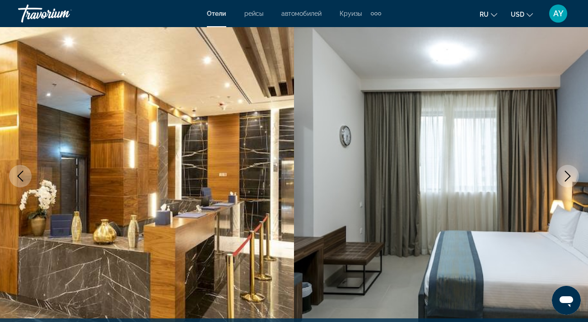
click at [568, 174] on icon "Next image" at bounding box center [568, 176] width 6 height 11
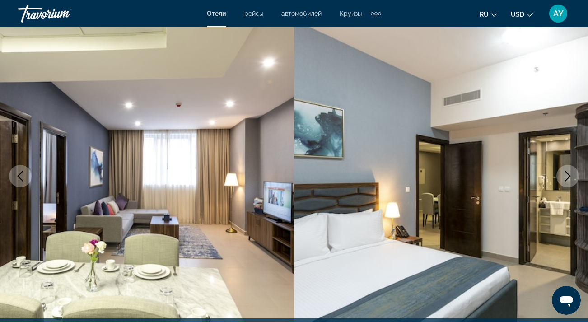
click at [568, 174] on icon "Next image" at bounding box center [568, 176] width 6 height 11
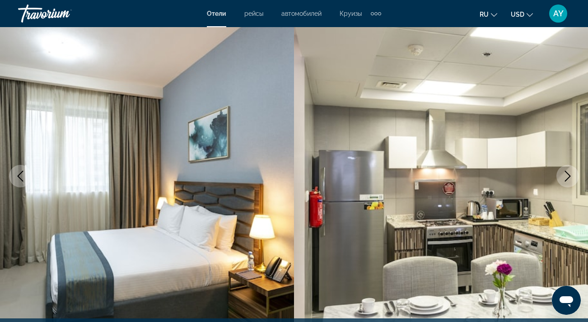
click at [568, 174] on icon "Next image" at bounding box center [568, 176] width 6 height 11
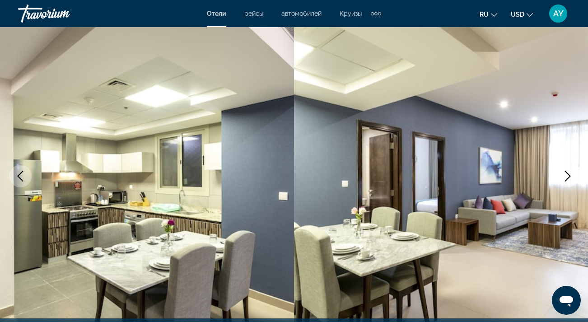
click at [568, 174] on icon "Next image" at bounding box center [568, 176] width 6 height 11
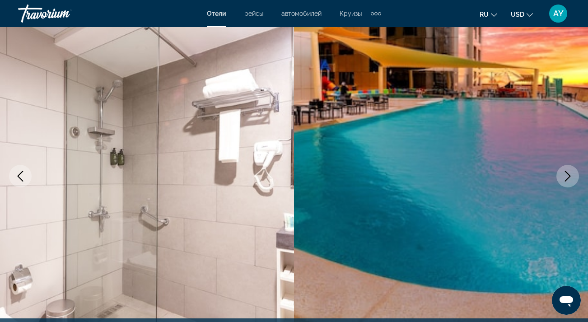
click at [568, 174] on icon "Next image" at bounding box center [568, 176] width 6 height 11
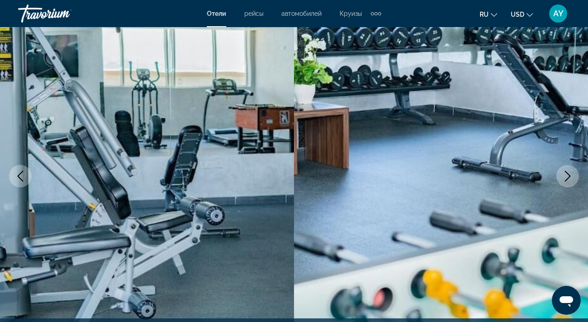
click at [568, 174] on icon "Next image" at bounding box center [568, 176] width 6 height 11
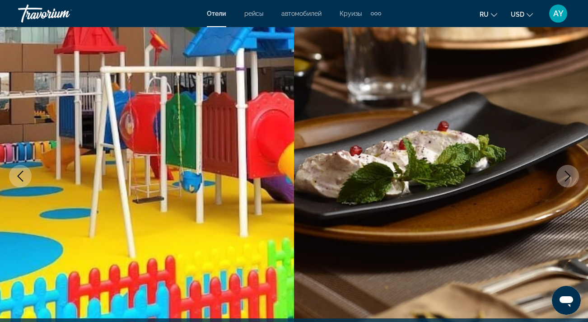
click at [568, 174] on icon "Next image" at bounding box center [568, 176] width 6 height 11
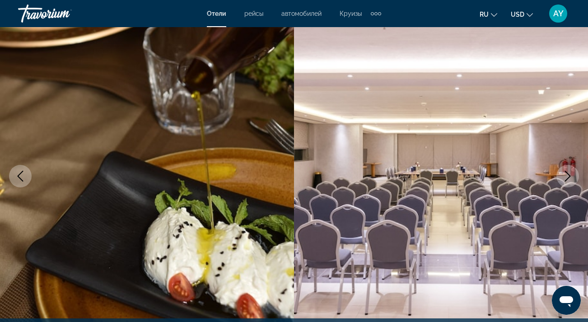
click at [22, 175] on icon "Previous image" at bounding box center [20, 176] width 11 height 11
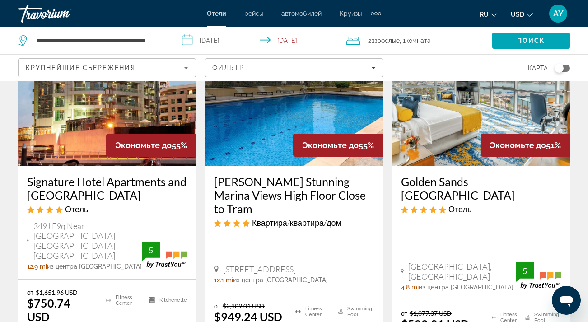
scroll to position [32, 0]
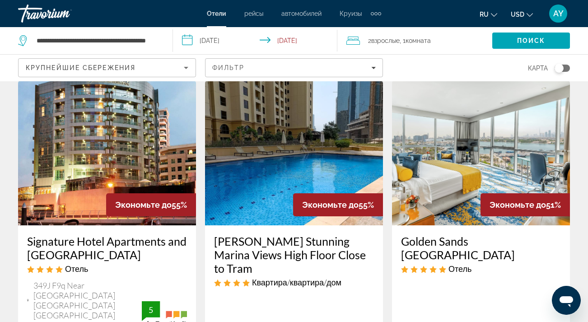
click at [118, 167] on img "Main content" at bounding box center [107, 153] width 178 height 144
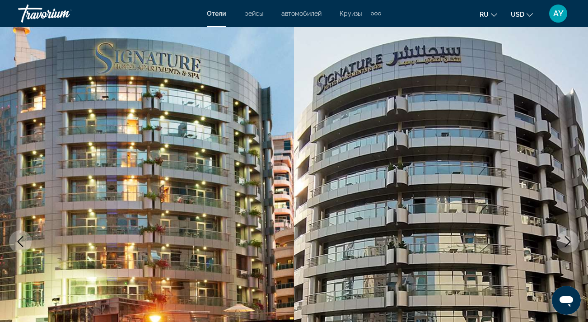
click at [567, 241] on icon "Next image" at bounding box center [567, 241] width 11 height 11
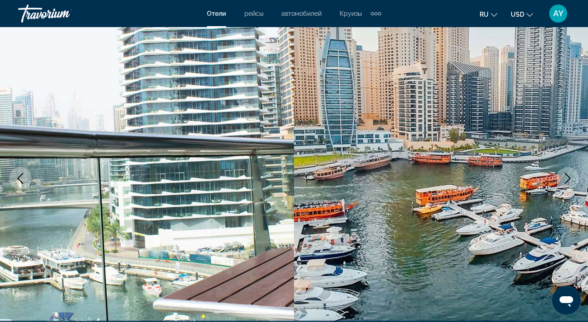
scroll to position [63, 0]
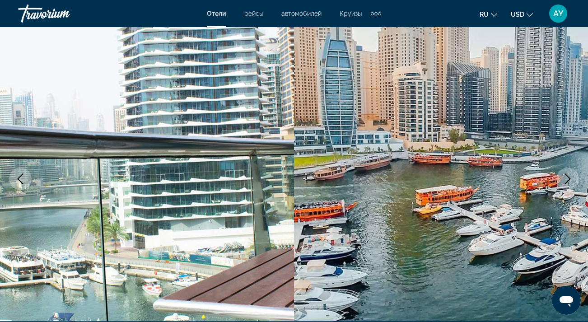
click at [569, 178] on icon "Next image" at bounding box center [568, 178] width 6 height 11
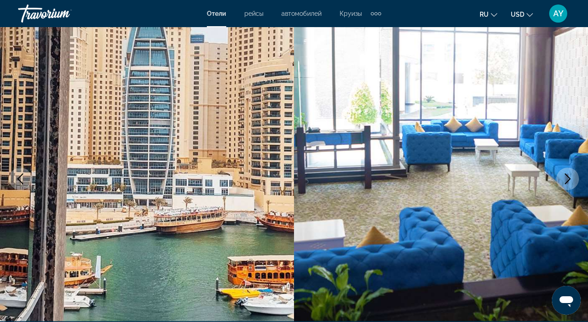
click at [569, 178] on icon "Next image" at bounding box center [567, 178] width 11 height 11
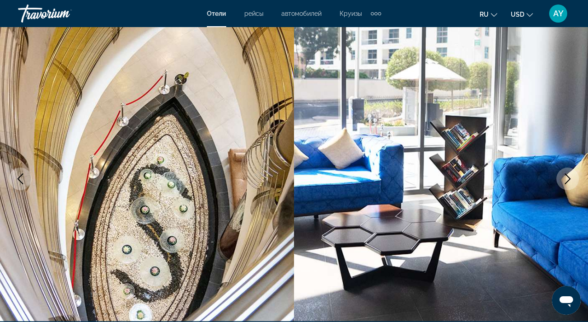
click at [569, 179] on icon "Next image" at bounding box center [567, 178] width 11 height 11
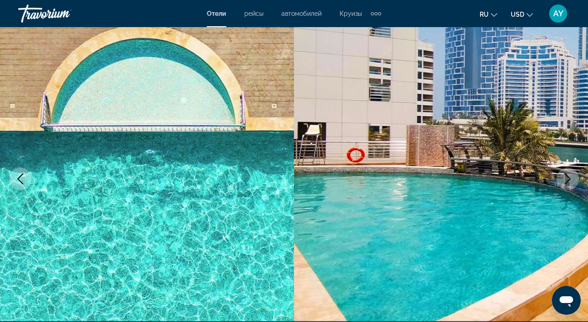
click at [569, 179] on icon "Next image" at bounding box center [567, 178] width 11 height 11
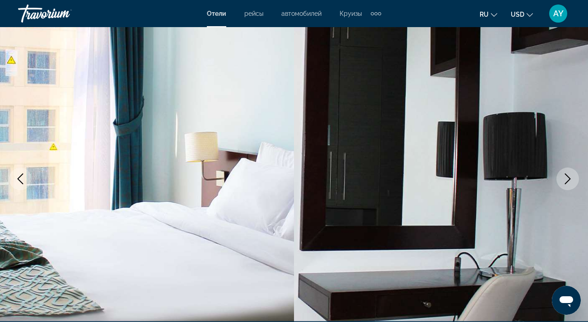
click at [569, 179] on icon "Next image" at bounding box center [567, 178] width 11 height 11
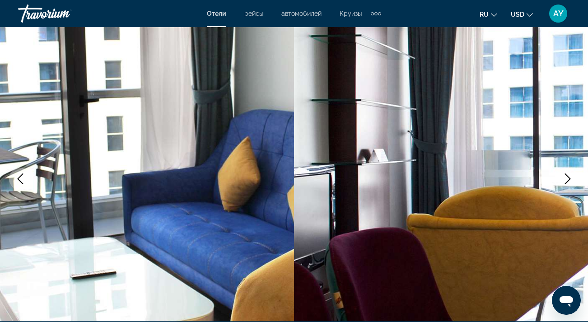
click at [569, 179] on icon "Next image" at bounding box center [567, 178] width 11 height 11
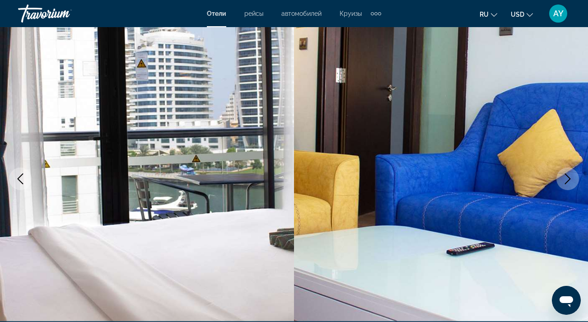
click at [569, 179] on icon "Next image" at bounding box center [567, 178] width 11 height 11
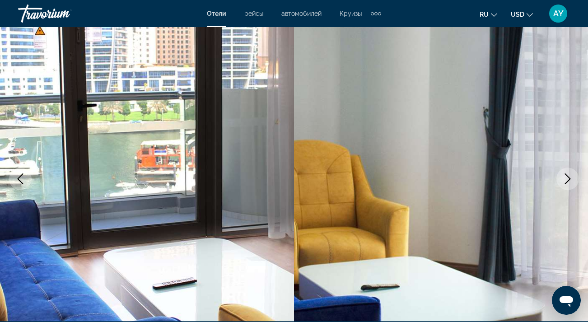
click at [570, 181] on icon "Next image" at bounding box center [567, 178] width 11 height 11
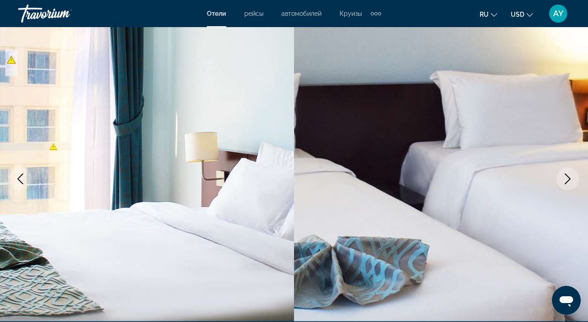
click at [569, 180] on icon "Next image" at bounding box center [568, 178] width 6 height 11
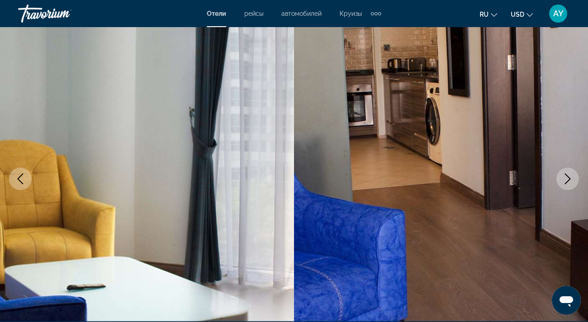
click at [568, 180] on icon "Next image" at bounding box center [568, 178] width 6 height 11
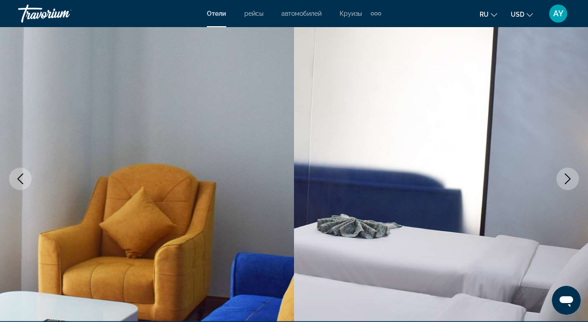
click at [568, 180] on icon "Next image" at bounding box center [568, 178] width 6 height 11
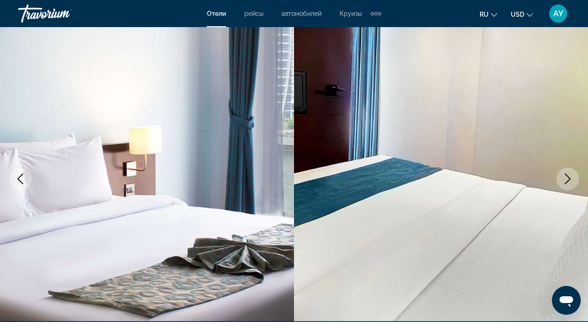
click at [568, 180] on icon "Next image" at bounding box center [568, 178] width 6 height 11
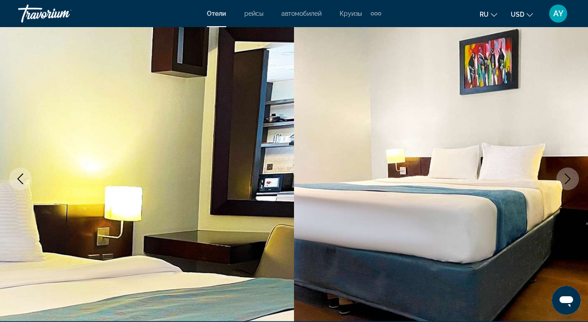
click at [568, 180] on icon "Next image" at bounding box center [568, 178] width 6 height 11
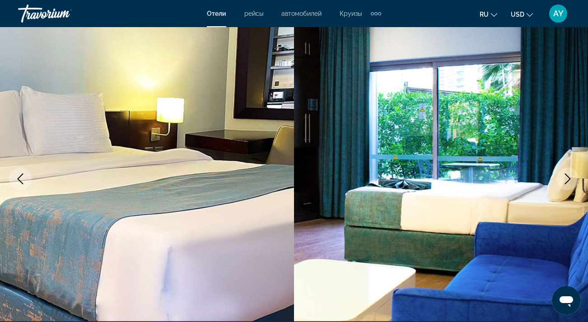
click at [568, 180] on icon "Next image" at bounding box center [568, 178] width 6 height 11
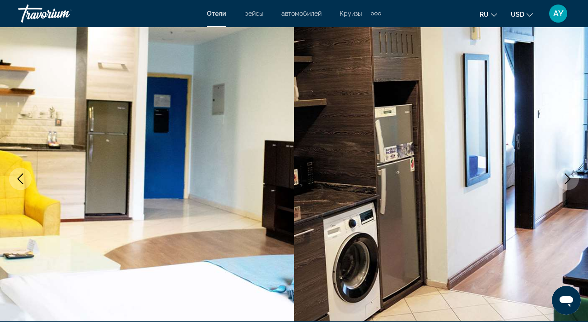
click at [568, 180] on icon "Next image" at bounding box center [568, 178] width 6 height 11
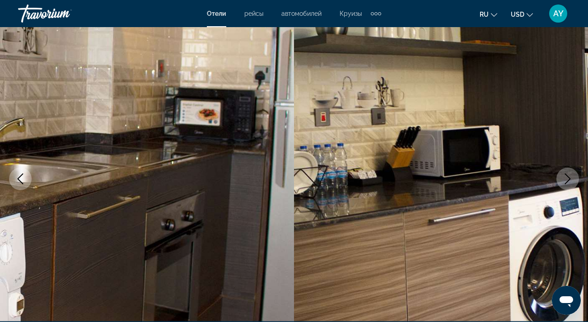
click at [568, 180] on icon "Next image" at bounding box center [568, 178] width 6 height 11
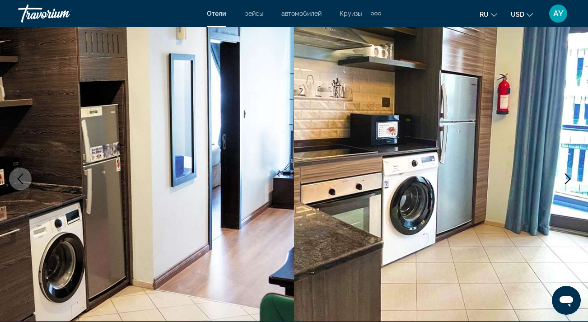
click at [568, 180] on icon "Next image" at bounding box center [568, 178] width 6 height 11
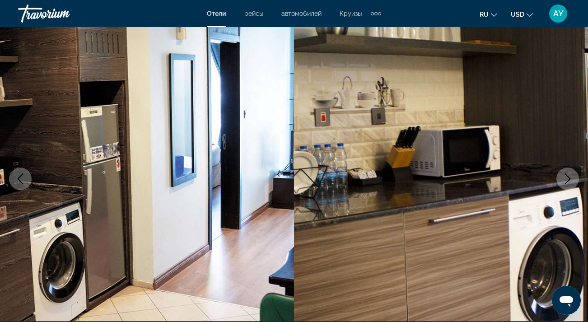
click at [568, 180] on icon "Next image" at bounding box center [568, 178] width 6 height 11
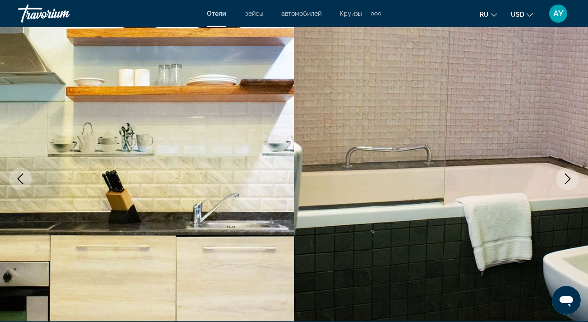
click at [568, 180] on icon "Next image" at bounding box center [568, 178] width 6 height 11
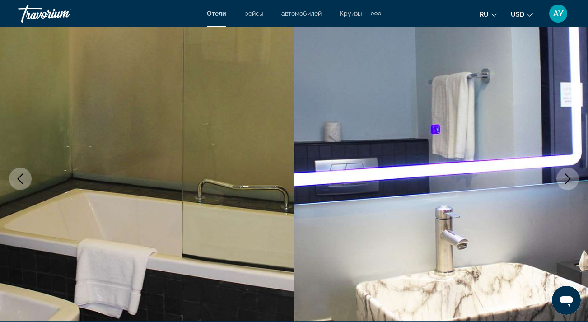
click at [568, 180] on icon "Next image" at bounding box center [568, 178] width 6 height 11
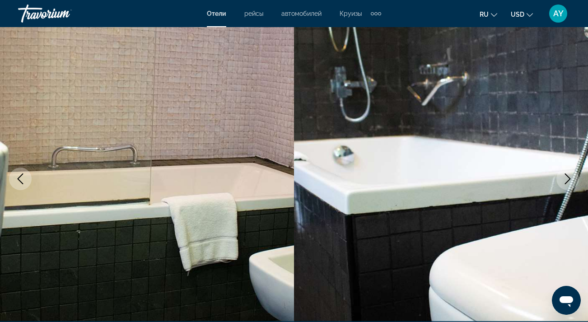
click at [568, 180] on icon "Next image" at bounding box center [568, 178] width 6 height 11
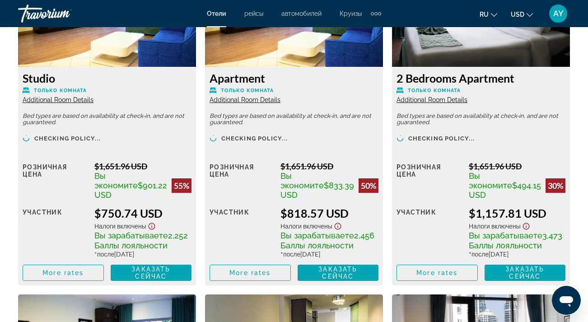
scroll to position [1483, 0]
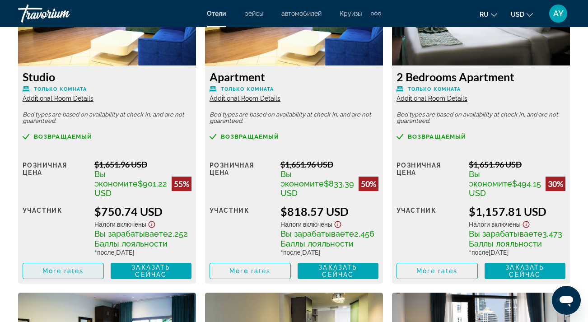
click at [73, 274] on span "More rates" at bounding box center [62, 270] width 41 height 7
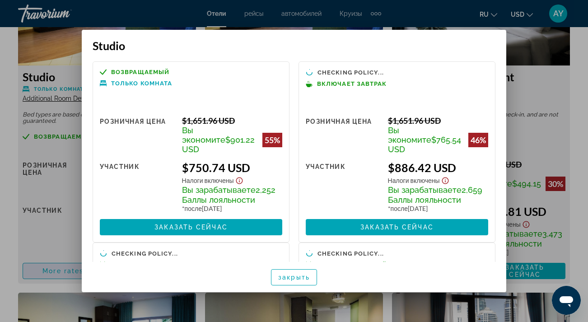
scroll to position [0, 0]
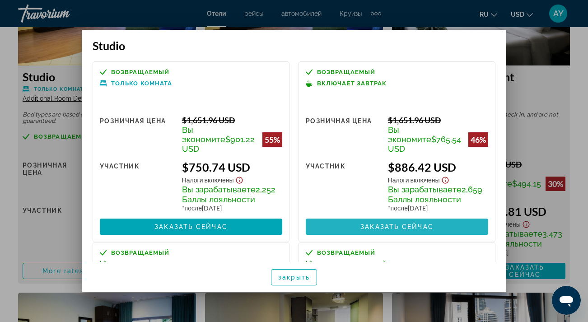
click at [371, 223] on span "Заказать сейчас" at bounding box center [396, 226] width 73 height 7
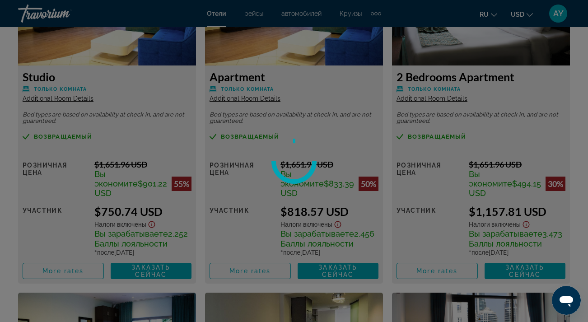
scroll to position [1483, 0]
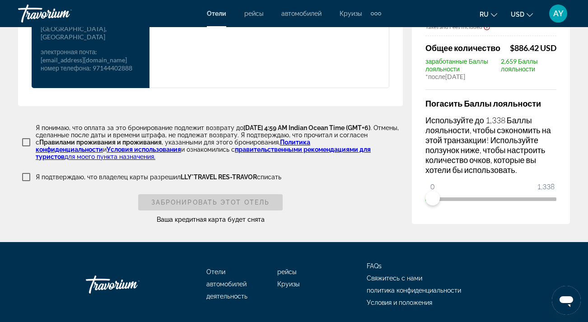
scroll to position [1309, 0]
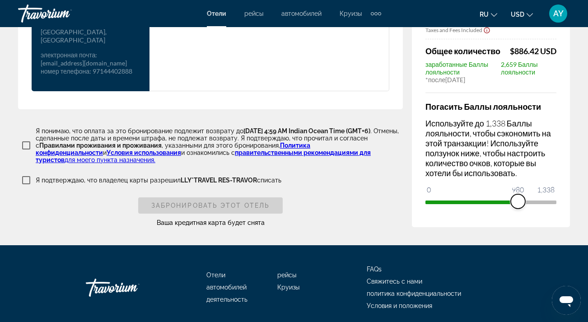
drag, startPoint x: 435, startPoint y: 209, endPoint x: 518, endPoint y: 218, distance: 83.5
click at [518, 218] on div "Сводка цен Signature Hotel Apartments and [GEOGRAPHIC_DATA] [DATE] - [DATE] - 4…" at bounding box center [491, 59] width 158 height 335
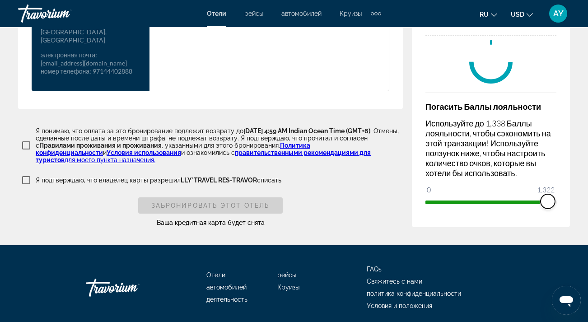
drag, startPoint x: 516, startPoint y: 209, endPoint x: 547, endPoint y: 211, distance: 31.2
click at [547, 209] on span "ngx-slider" at bounding box center [547, 201] width 14 height 14
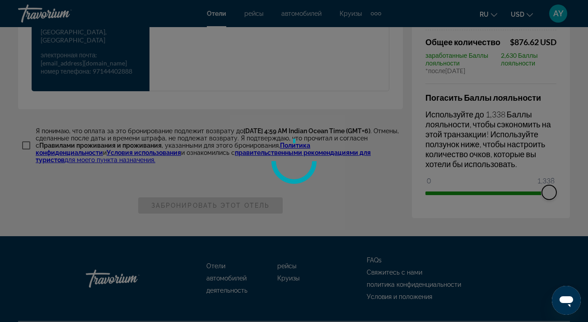
drag, startPoint x: 547, startPoint y: 211, endPoint x: 567, endPoint y: 211, distance: 19.9
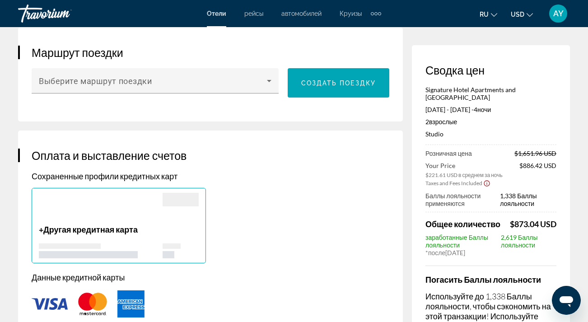
scroll to position [486, 0]
